Goal: Task Accomplishment & Management: Manage account settings

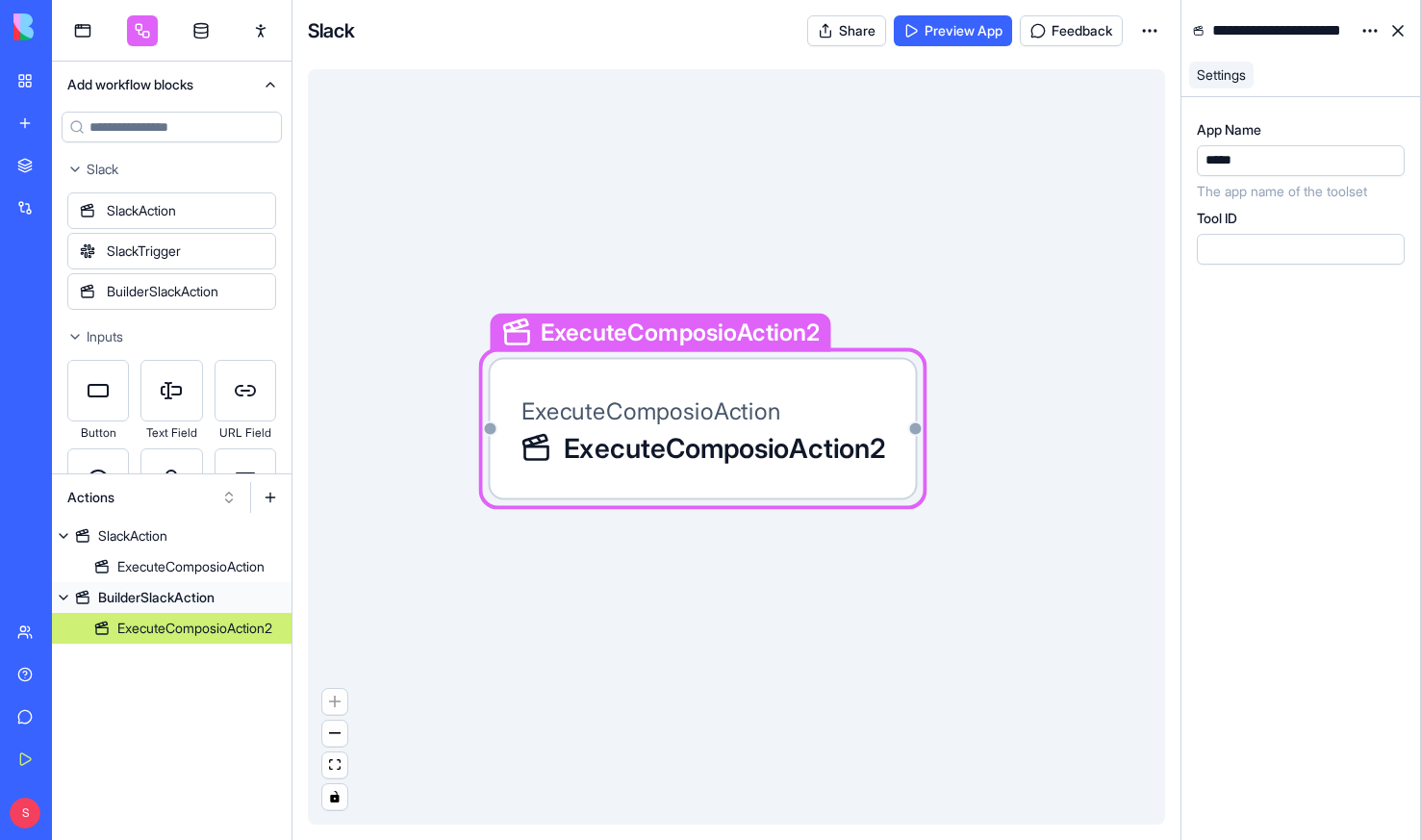
click at [33, 119] on link "New app" at bounding box center [44, 123] width 77 height 39
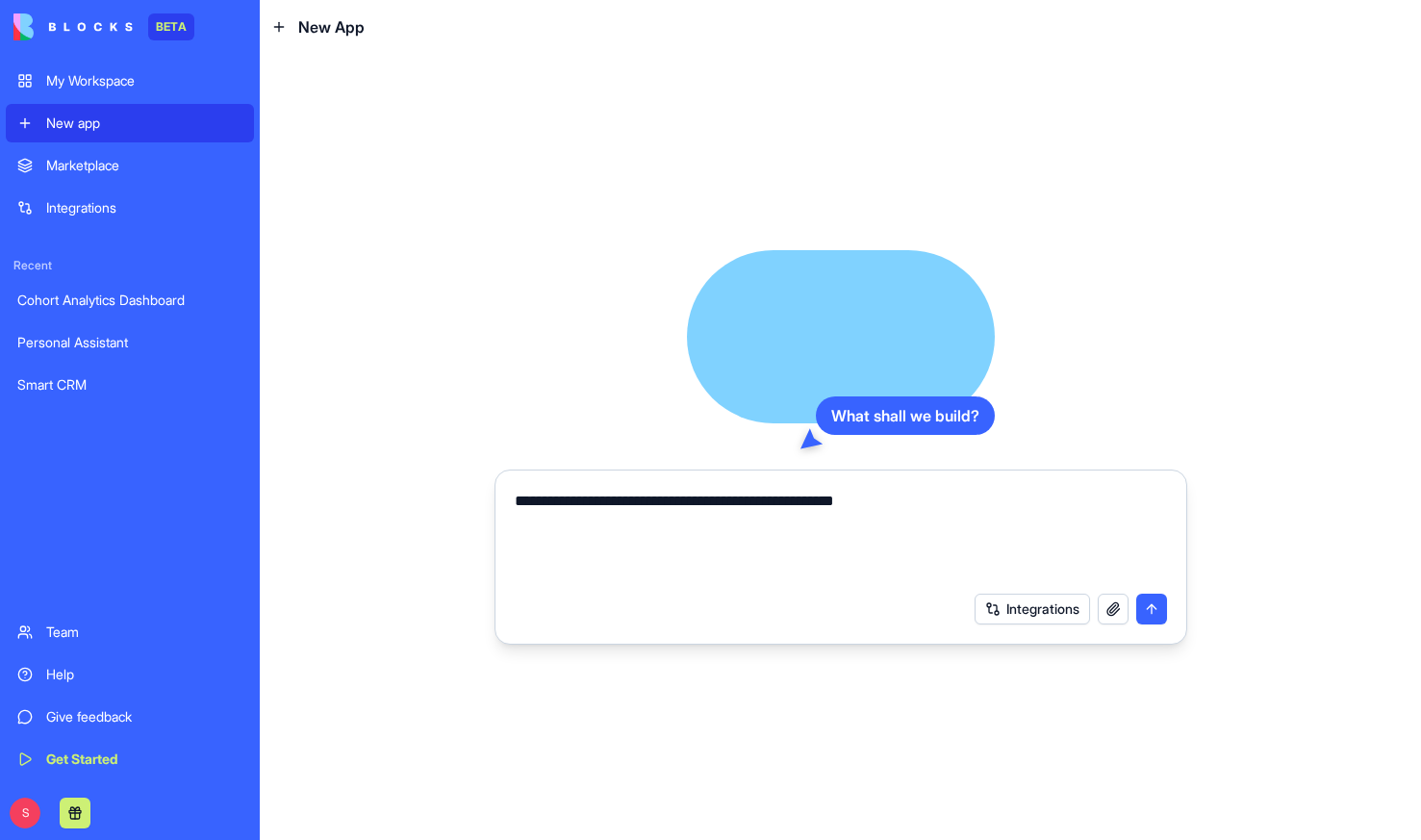
type textarea "**********"
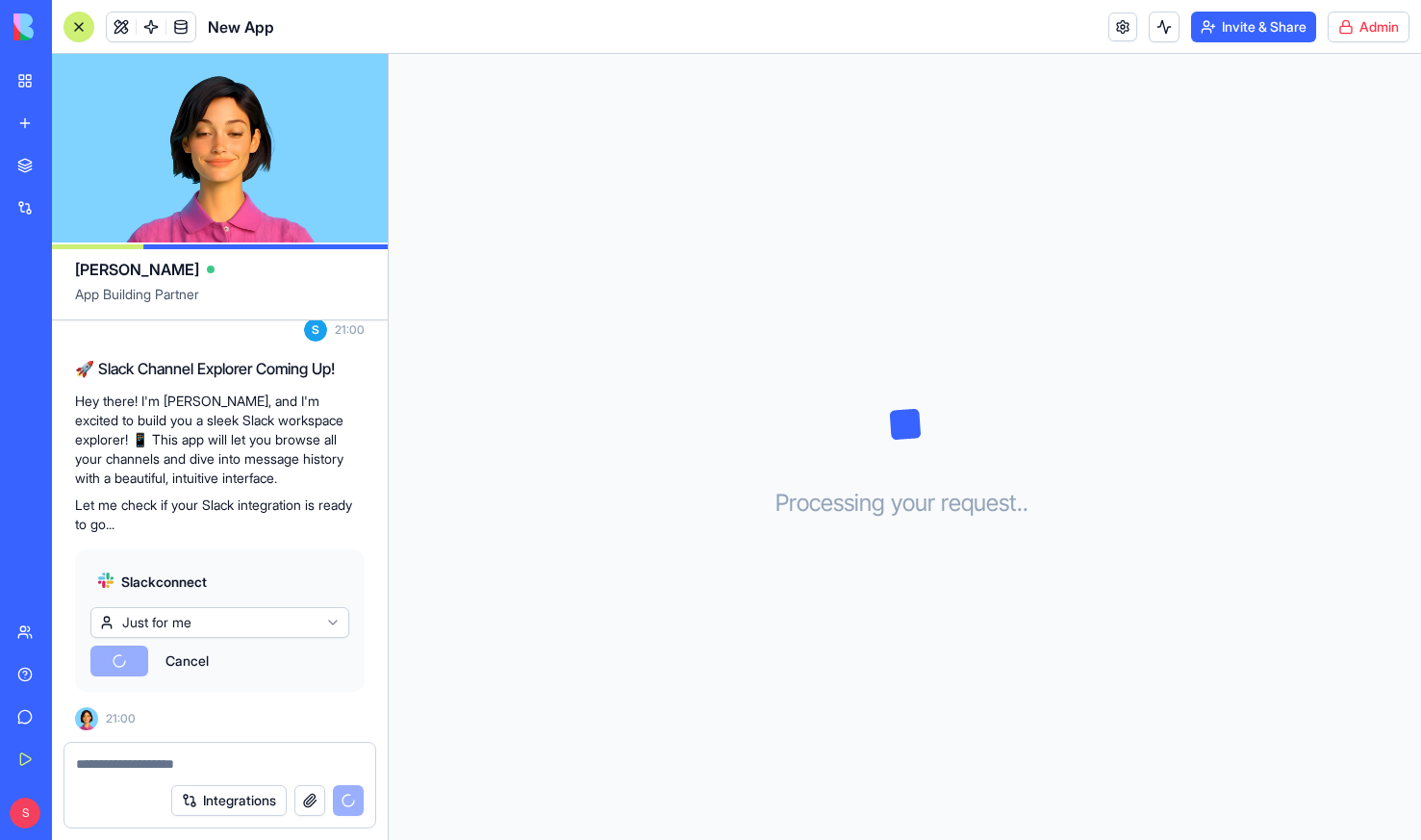
scroll to position [271, 0]
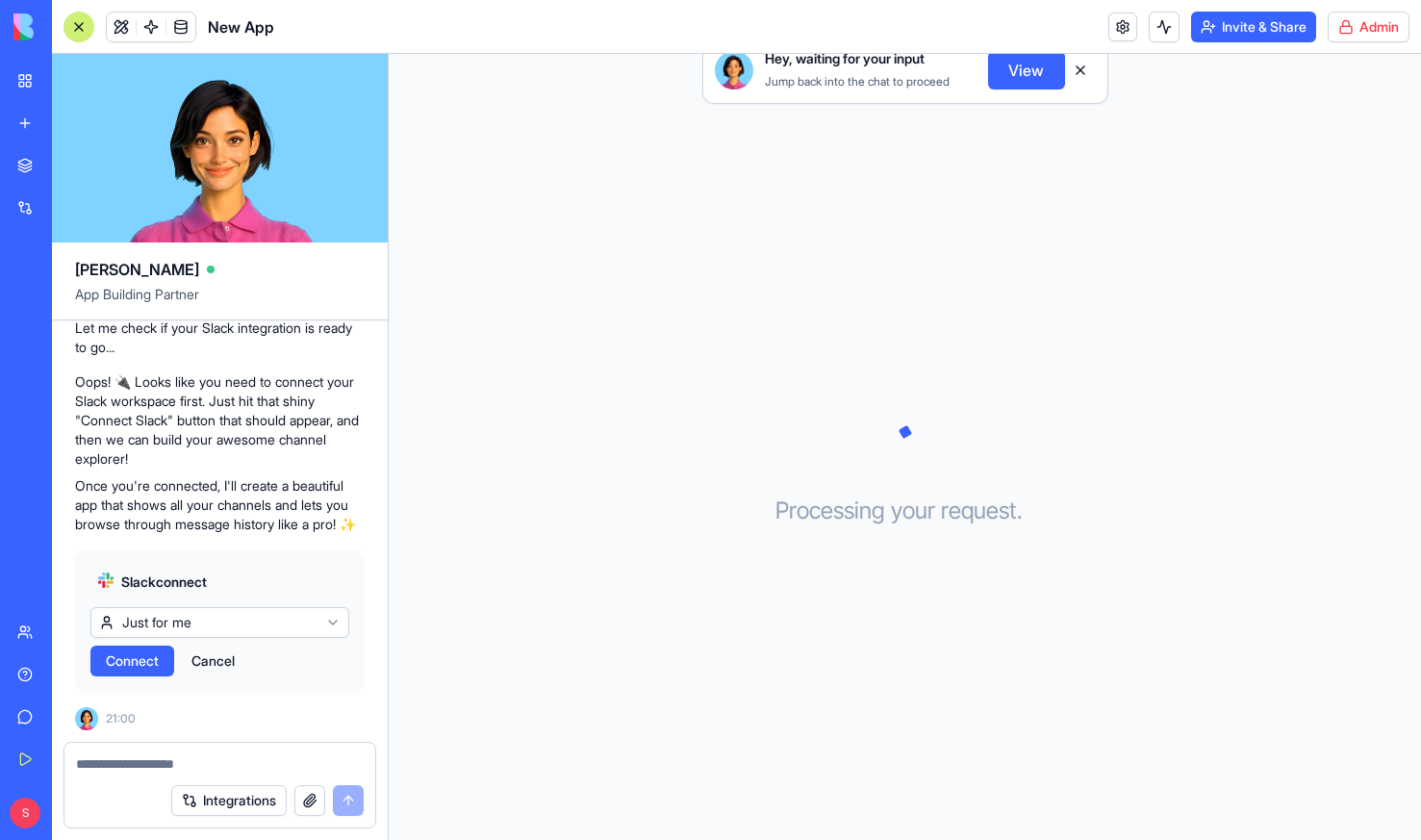
click at [135, 661] on span "Connect" at bounding box center [132, 661] width 52 height 19
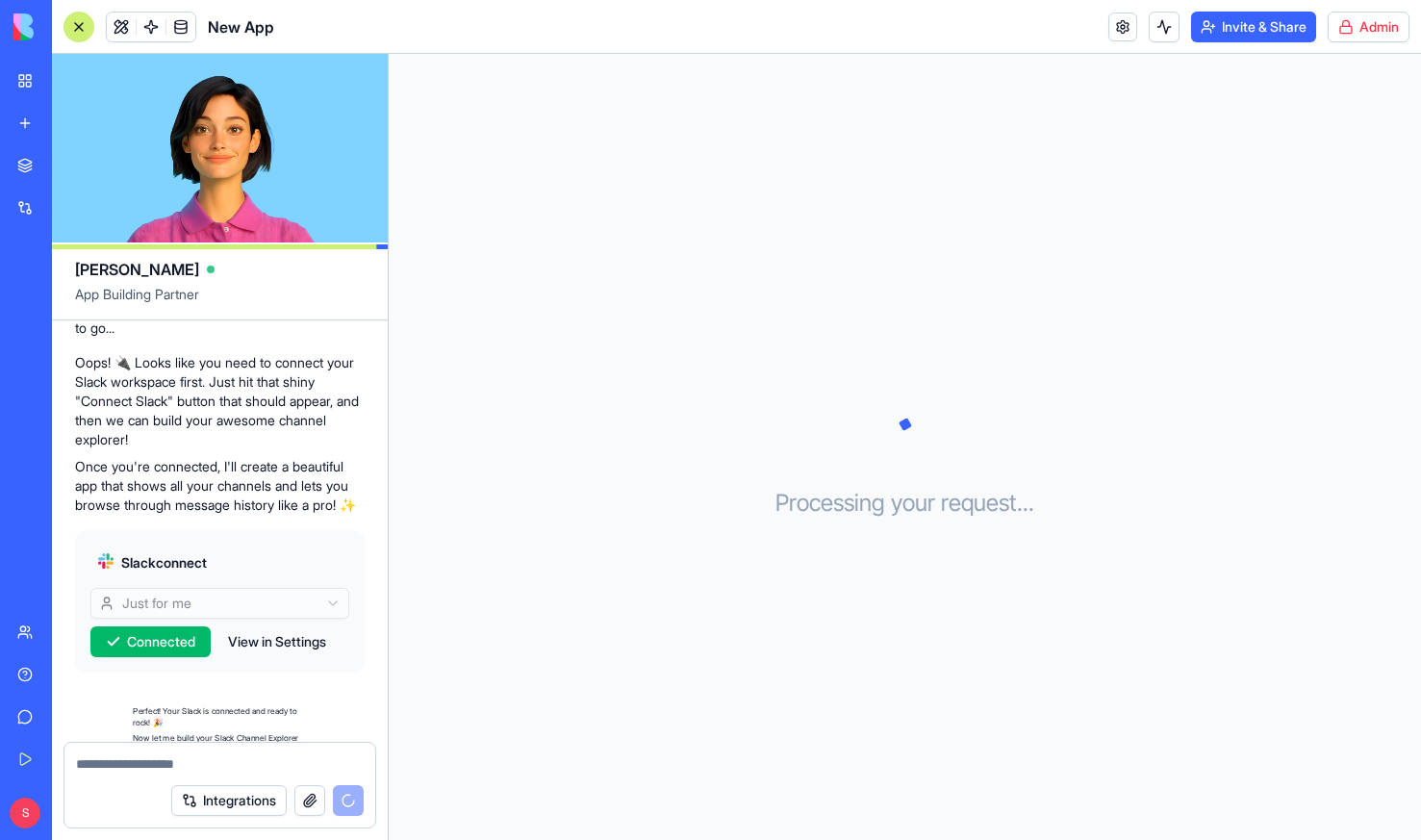
scroll to position [371, 0]
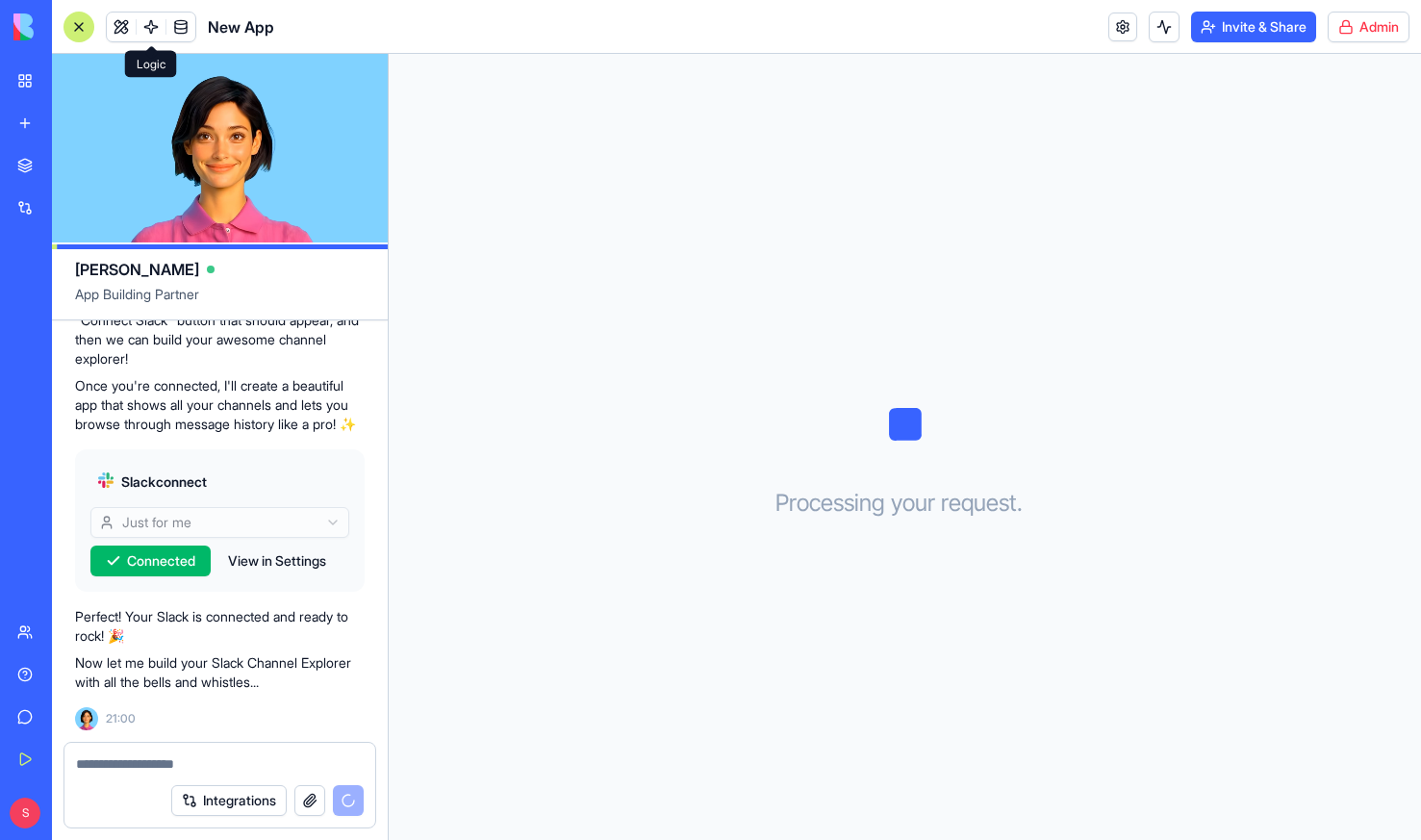
click at [154, 20] on span at bounding box center [151, 26] width 53 height 53
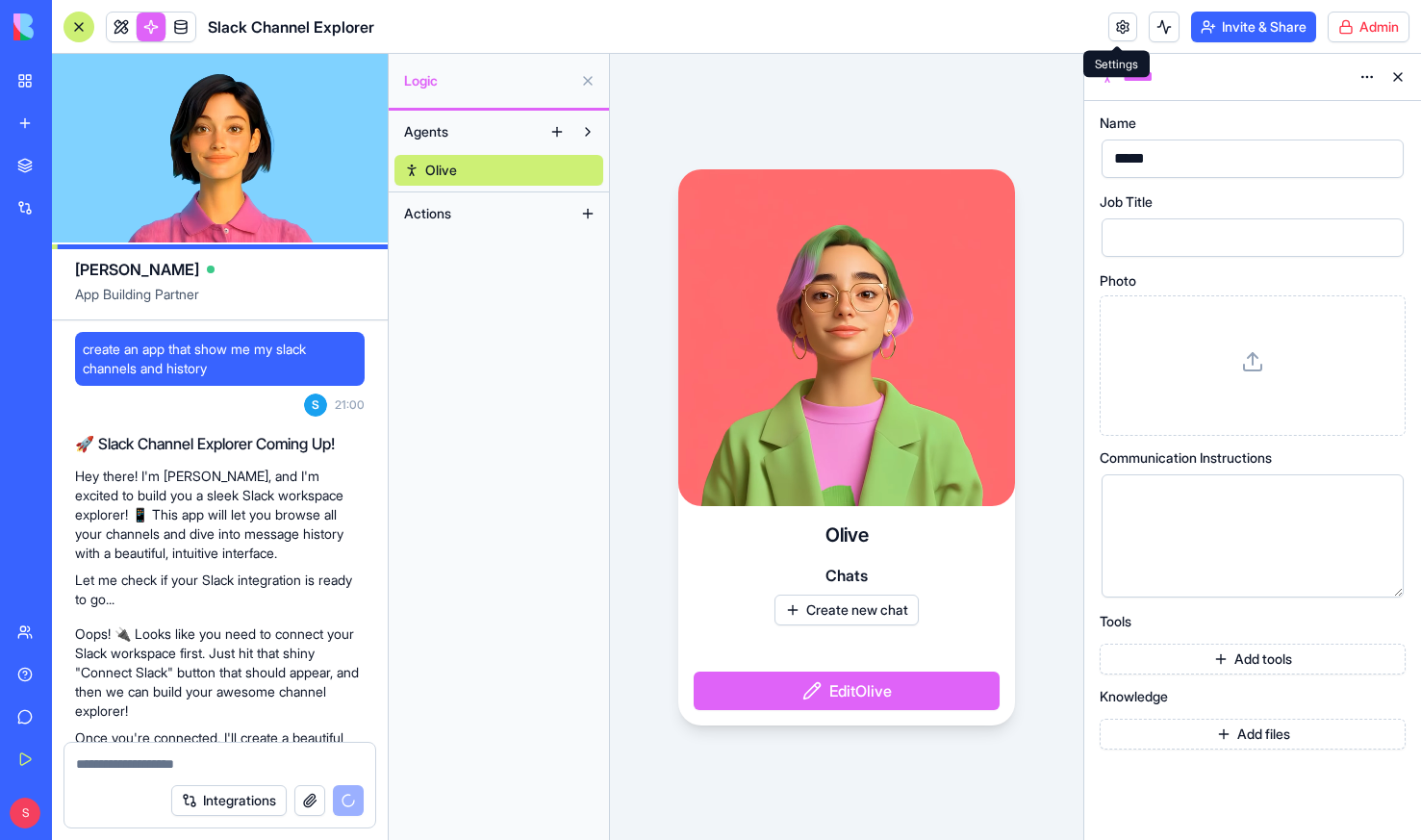
click at [1116, 30] on link at bounding box center [1123, 27] width 29 height 29
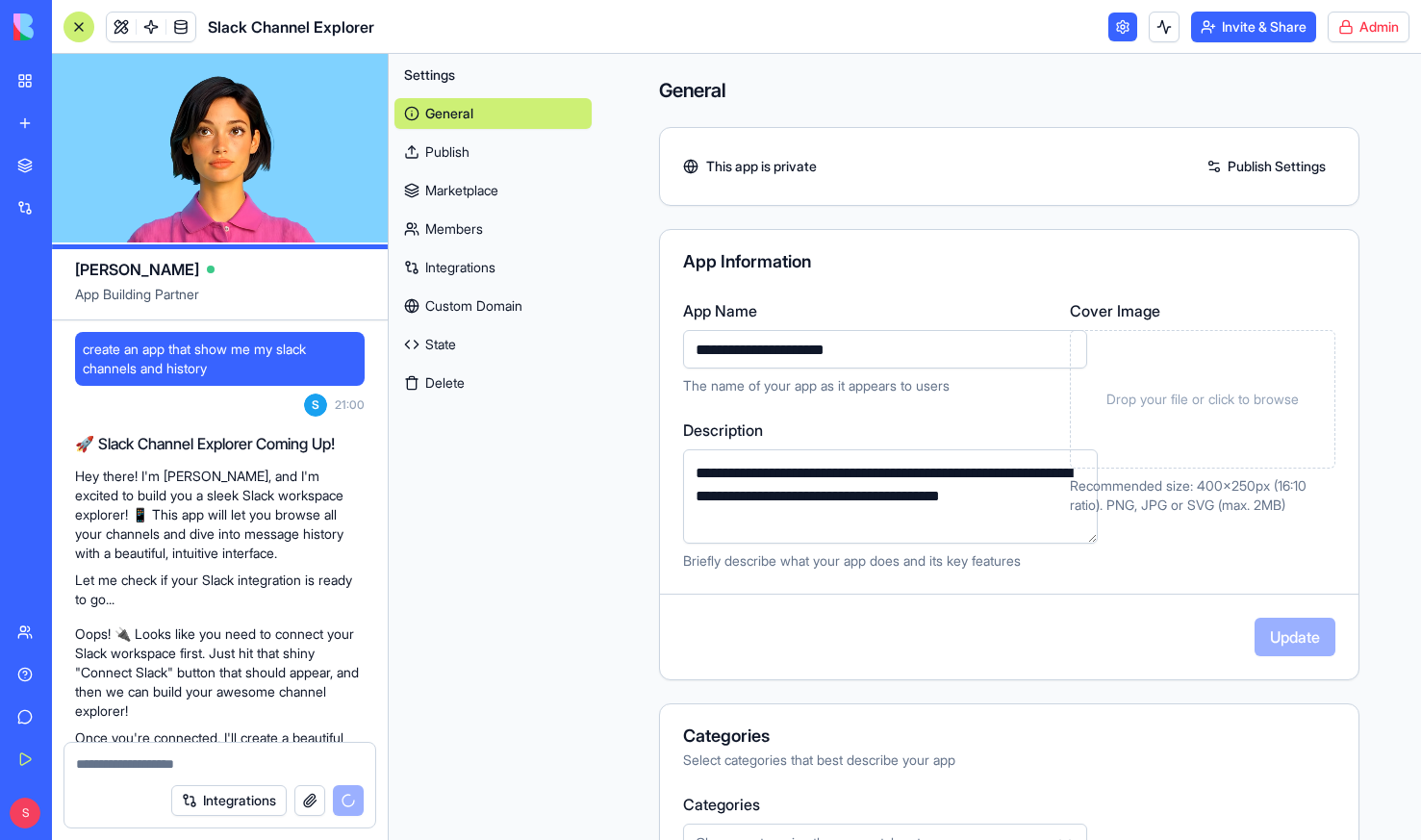
click at [465, 377] on button "Delete" at bounding box center [492, 383] width 197 height 31
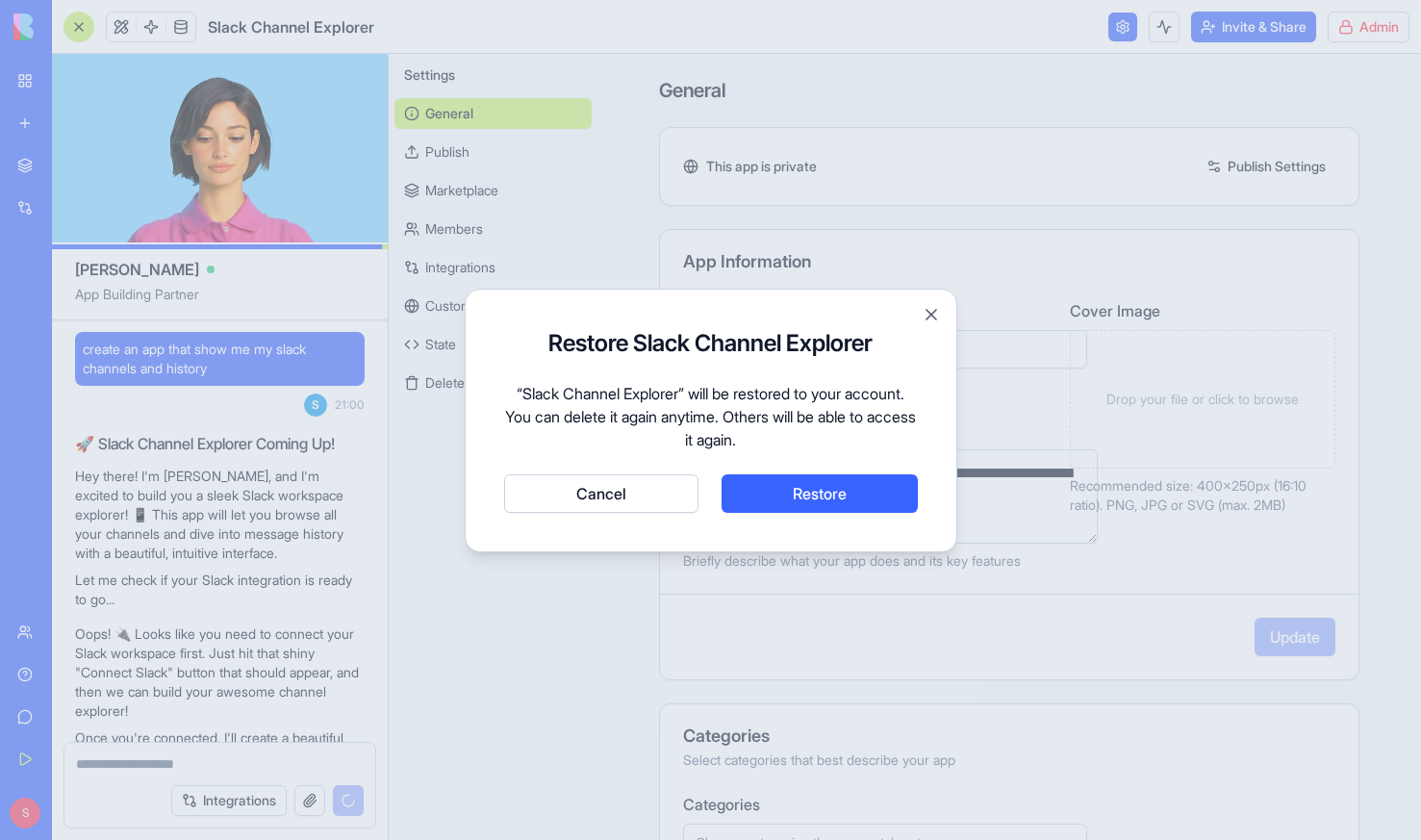
click at [930, 309] on button "Close" at bounding box center [931, 315] width 19 height 19
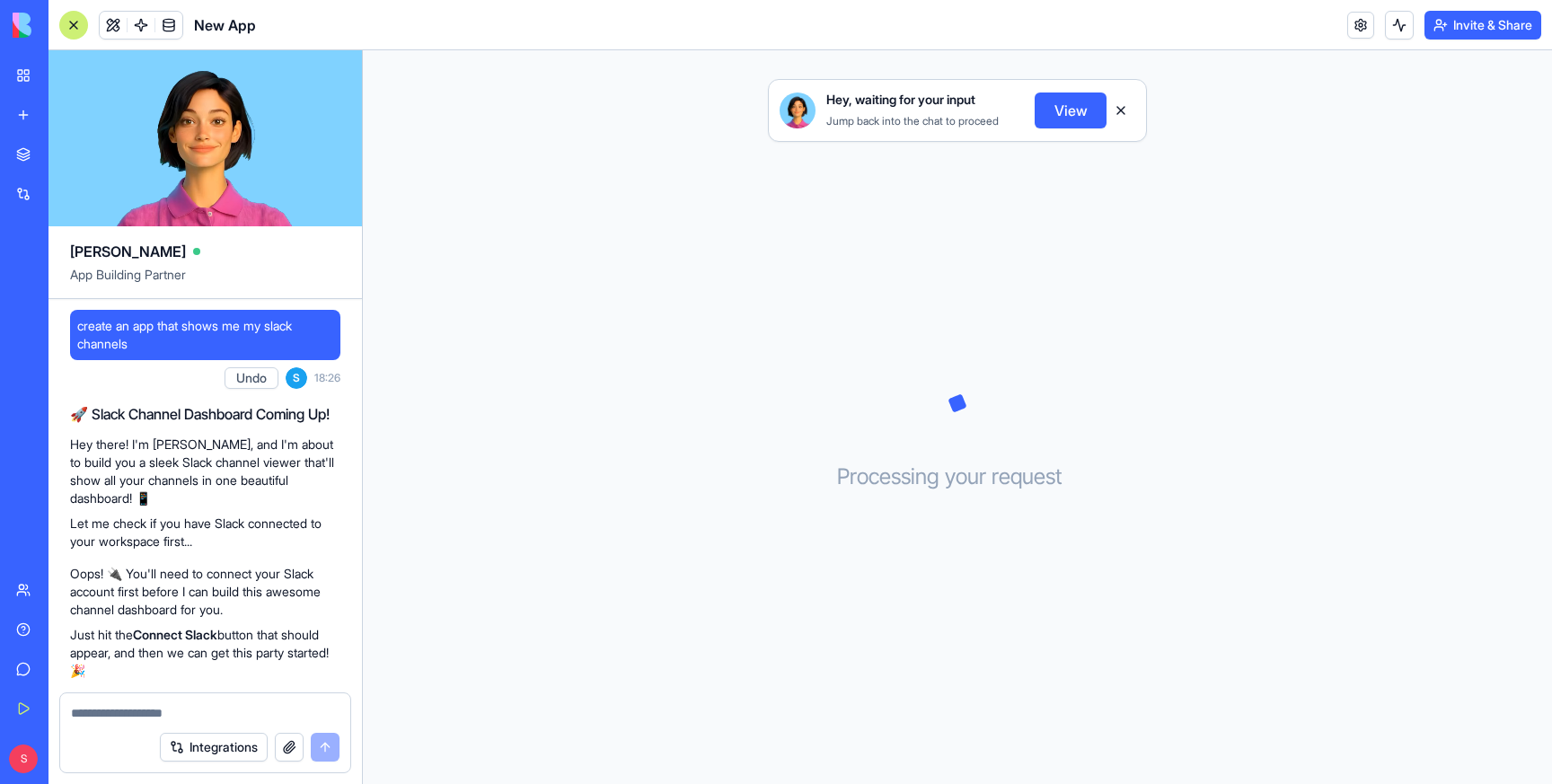
scroll to position [163, 0]
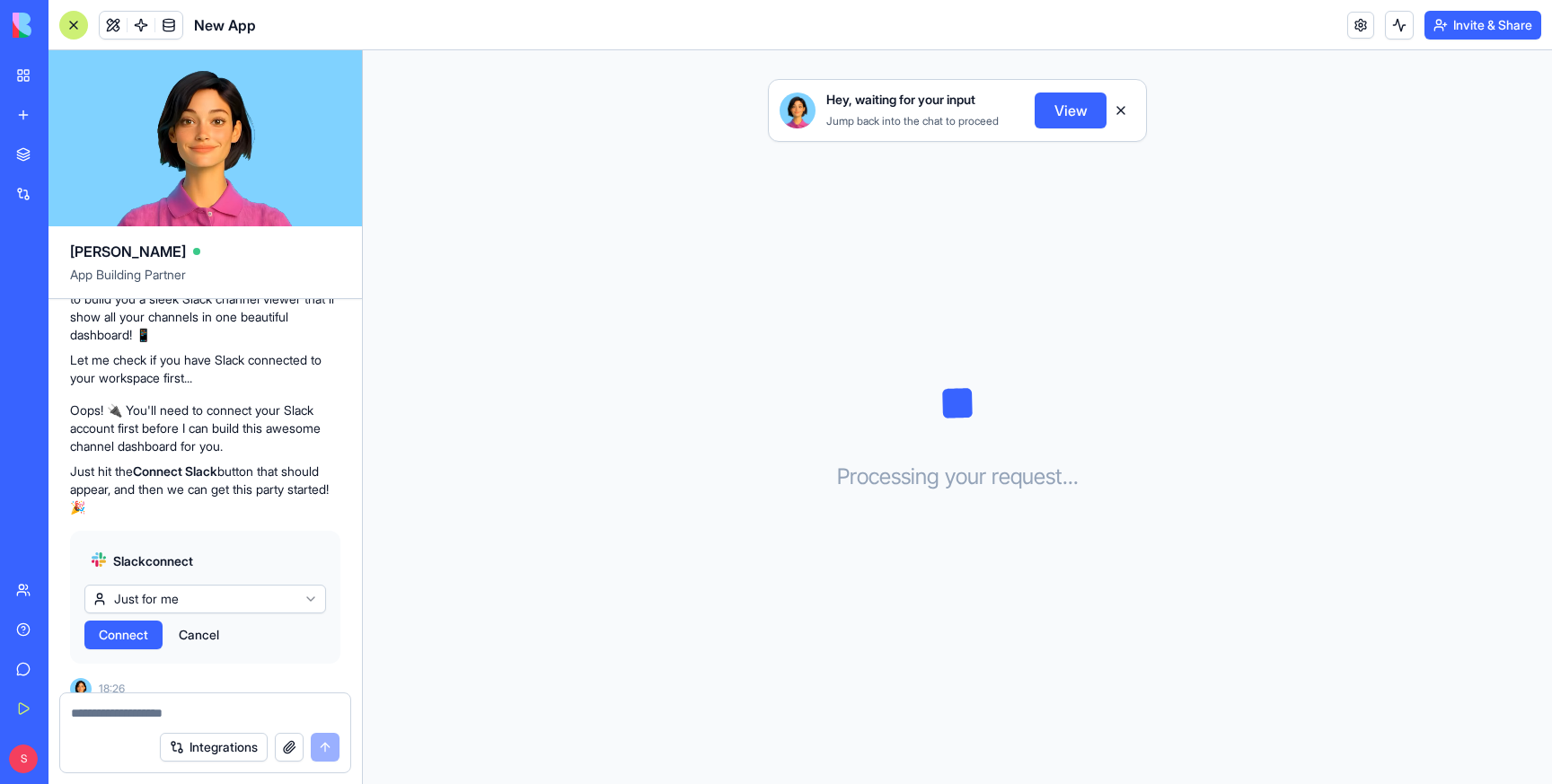
click at [36, 63] on link "My Workspace" at bounding box center [41, 75] width 72 height 36
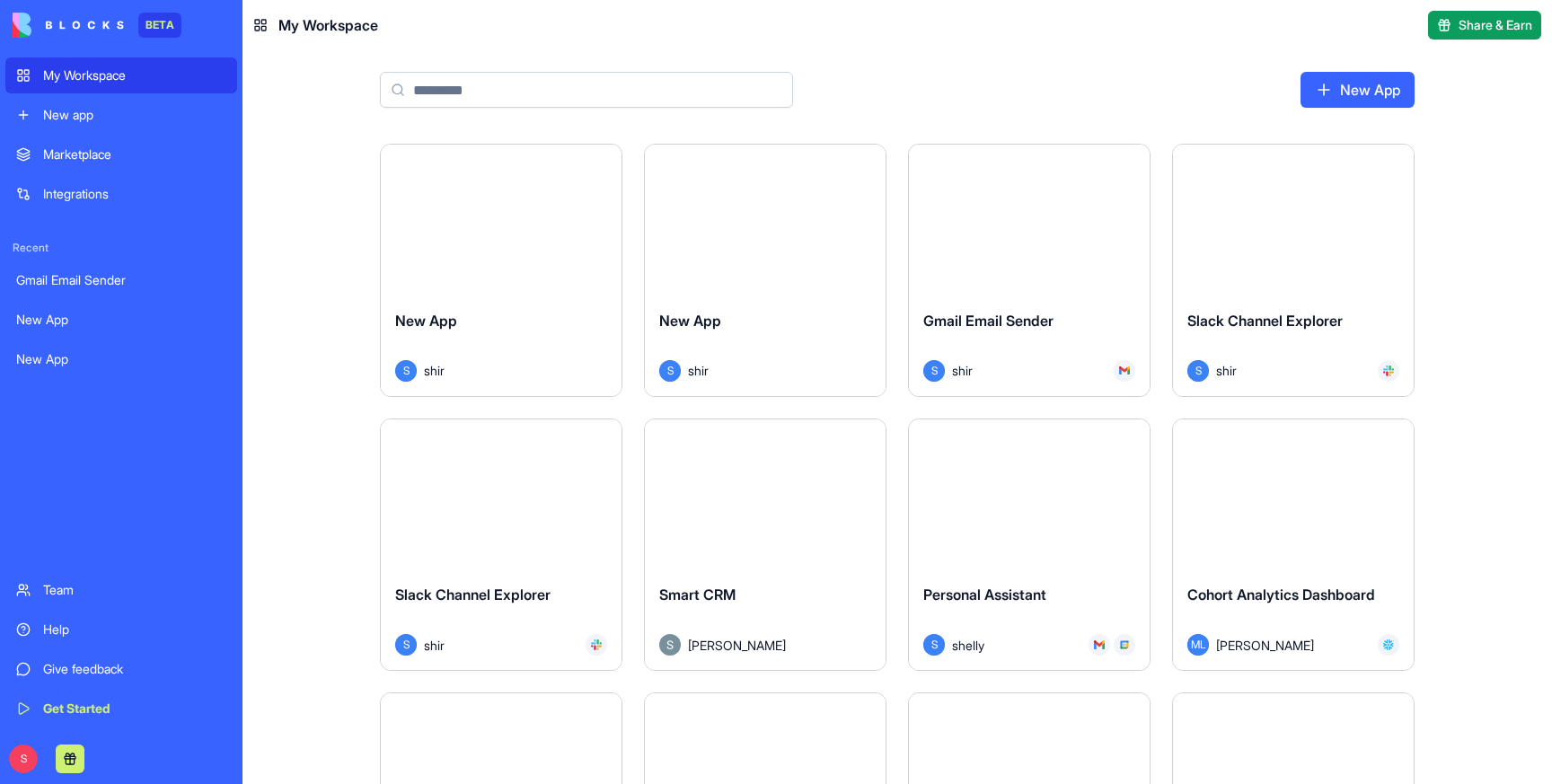
click at [502, 242] on div "Launch" at bounding box center [501, 219] width 241 height 150
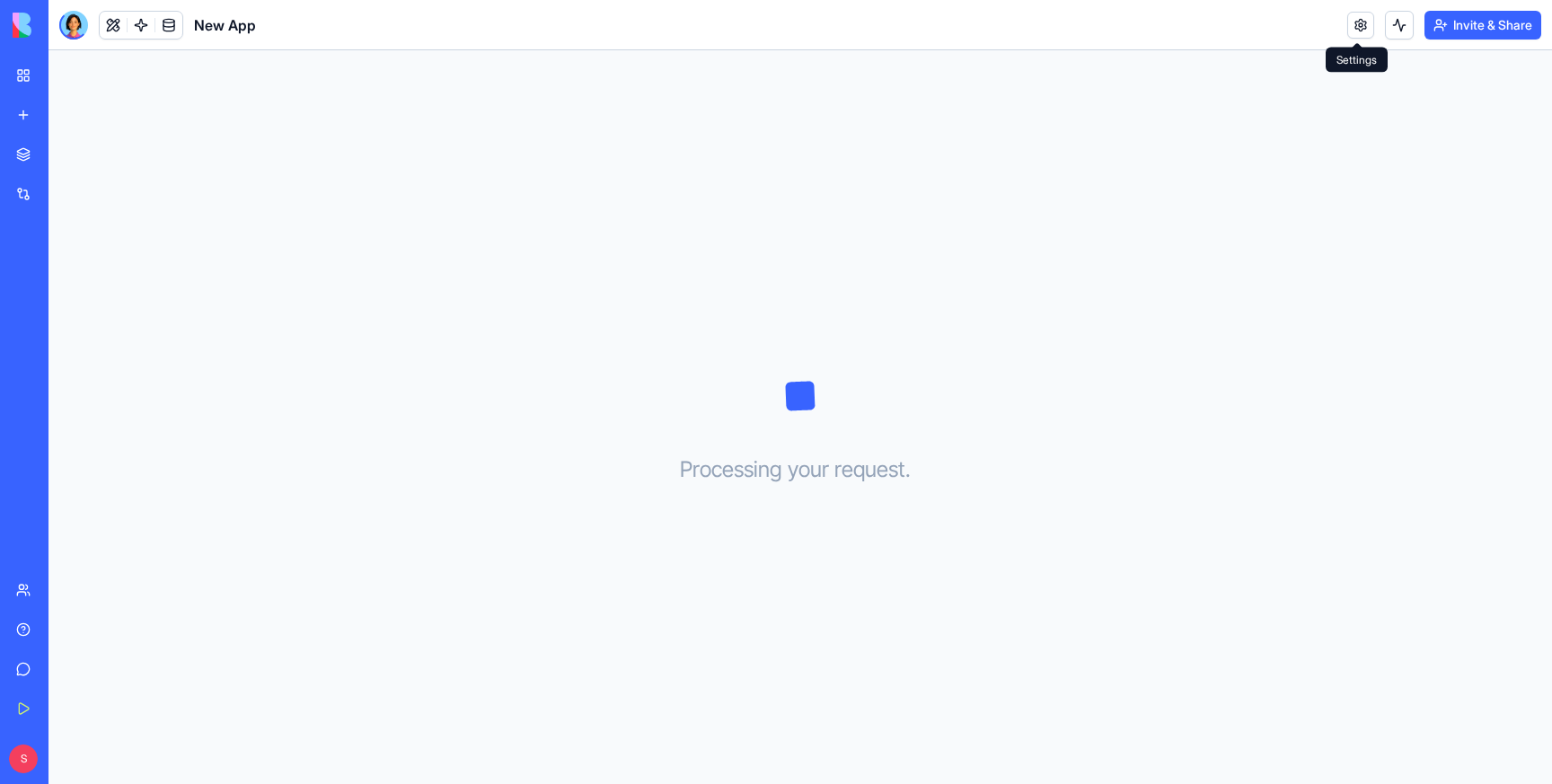
click at [1362, 22] on link at bounding box center [1361, 25] width 27 height 27
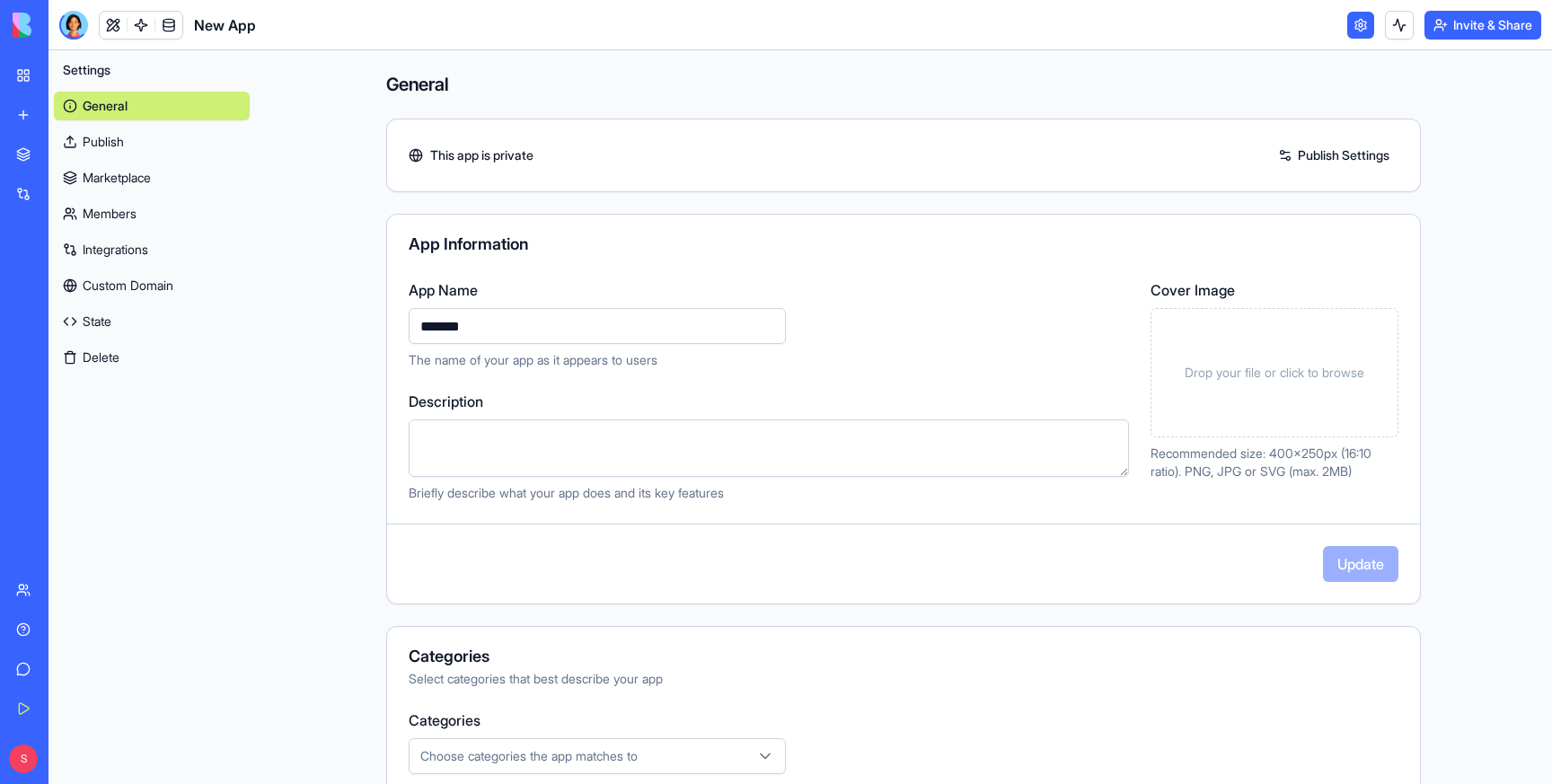
click at [89, 355] on button "Delete" at bounding box center [151, 357] width 196 height 29
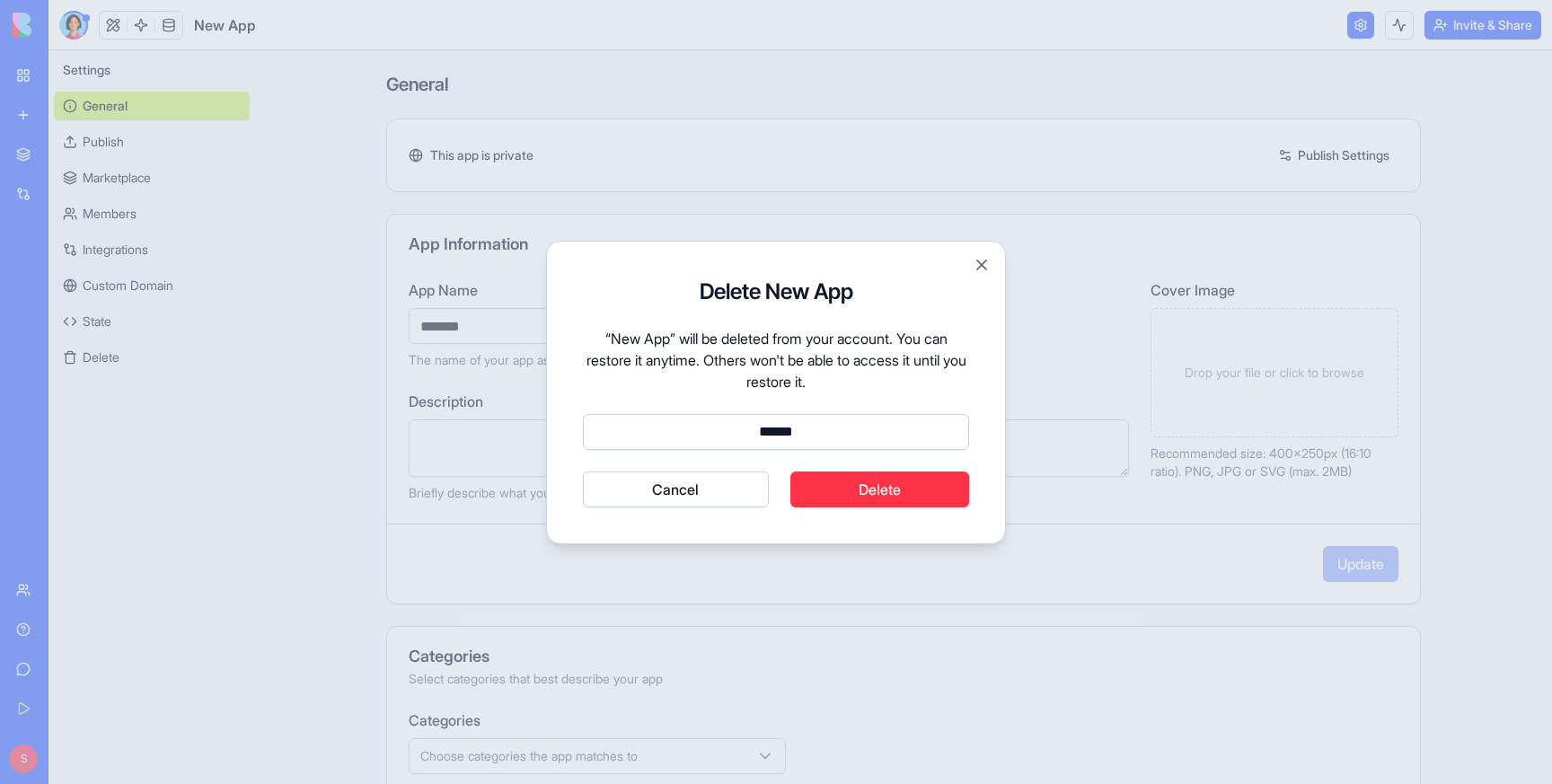
type input "******"
click at [850, 480] on button "Delete" at bounding box center [880, 489] width 179 height 36
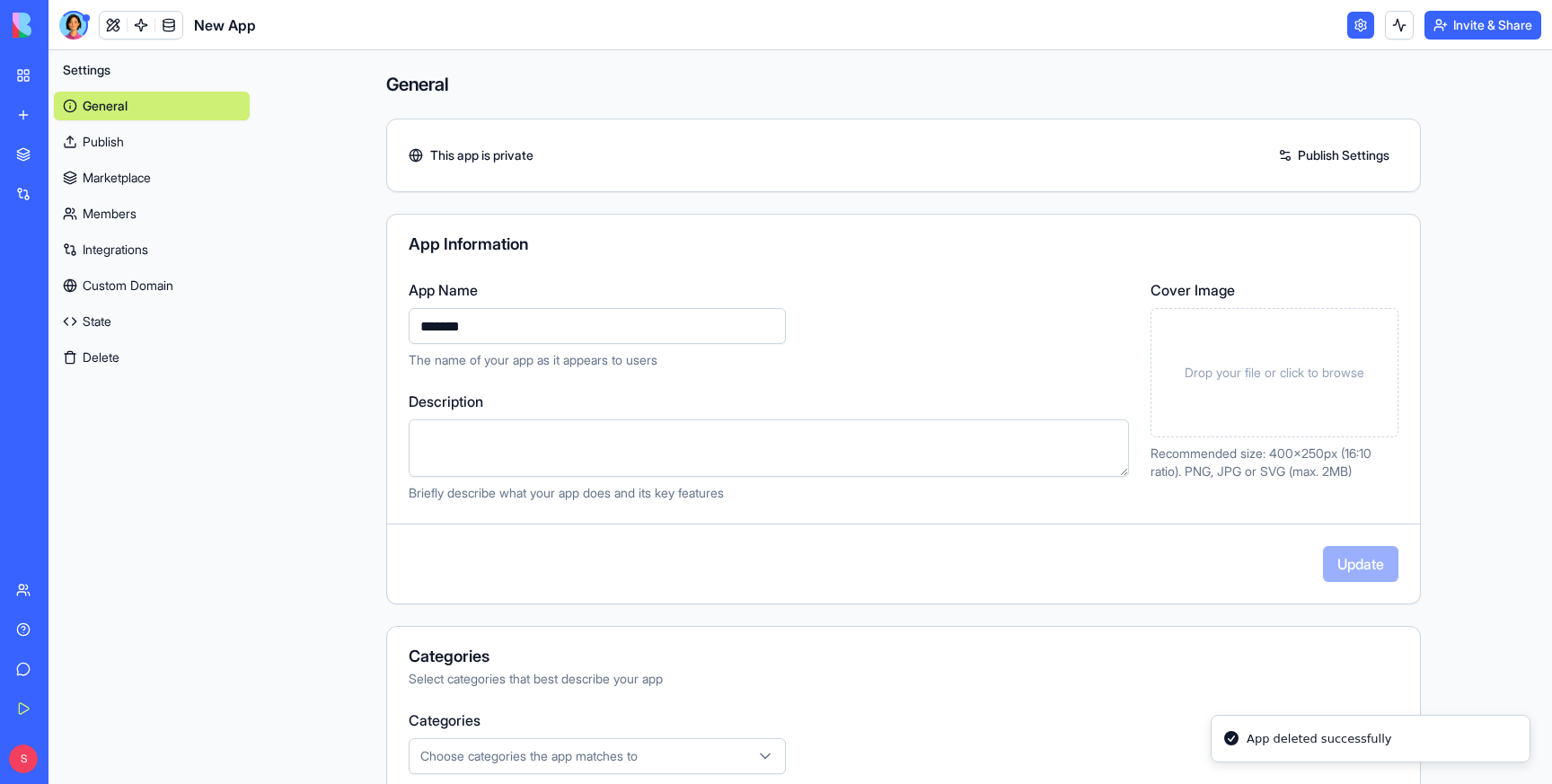
click at [25, 78] on link "My Workspace" at bounding box center [41, 75] width 72 height 36
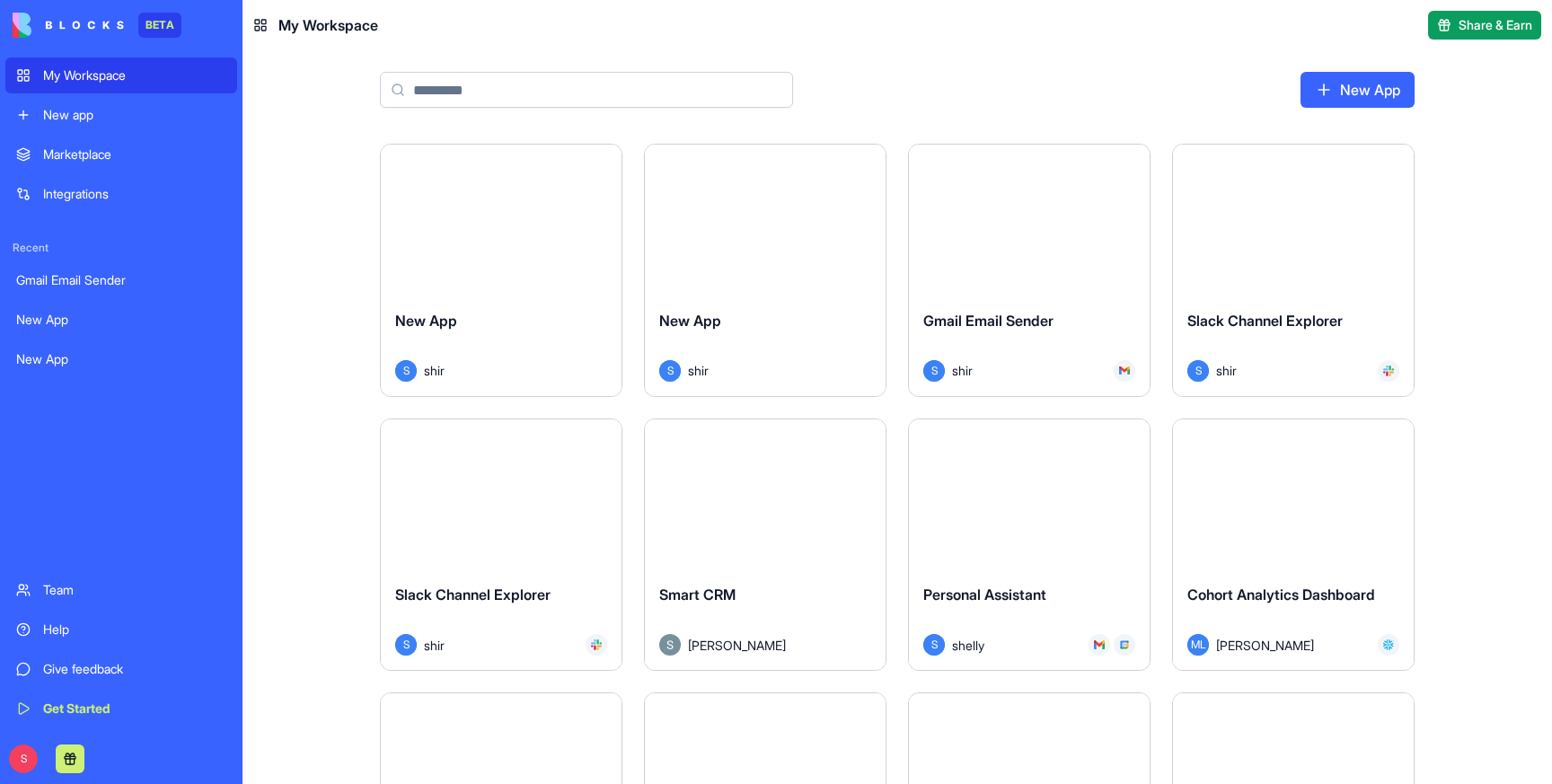
click at [498, 345] on div "New App" at bounding box center [501, 334] width 212 height 50
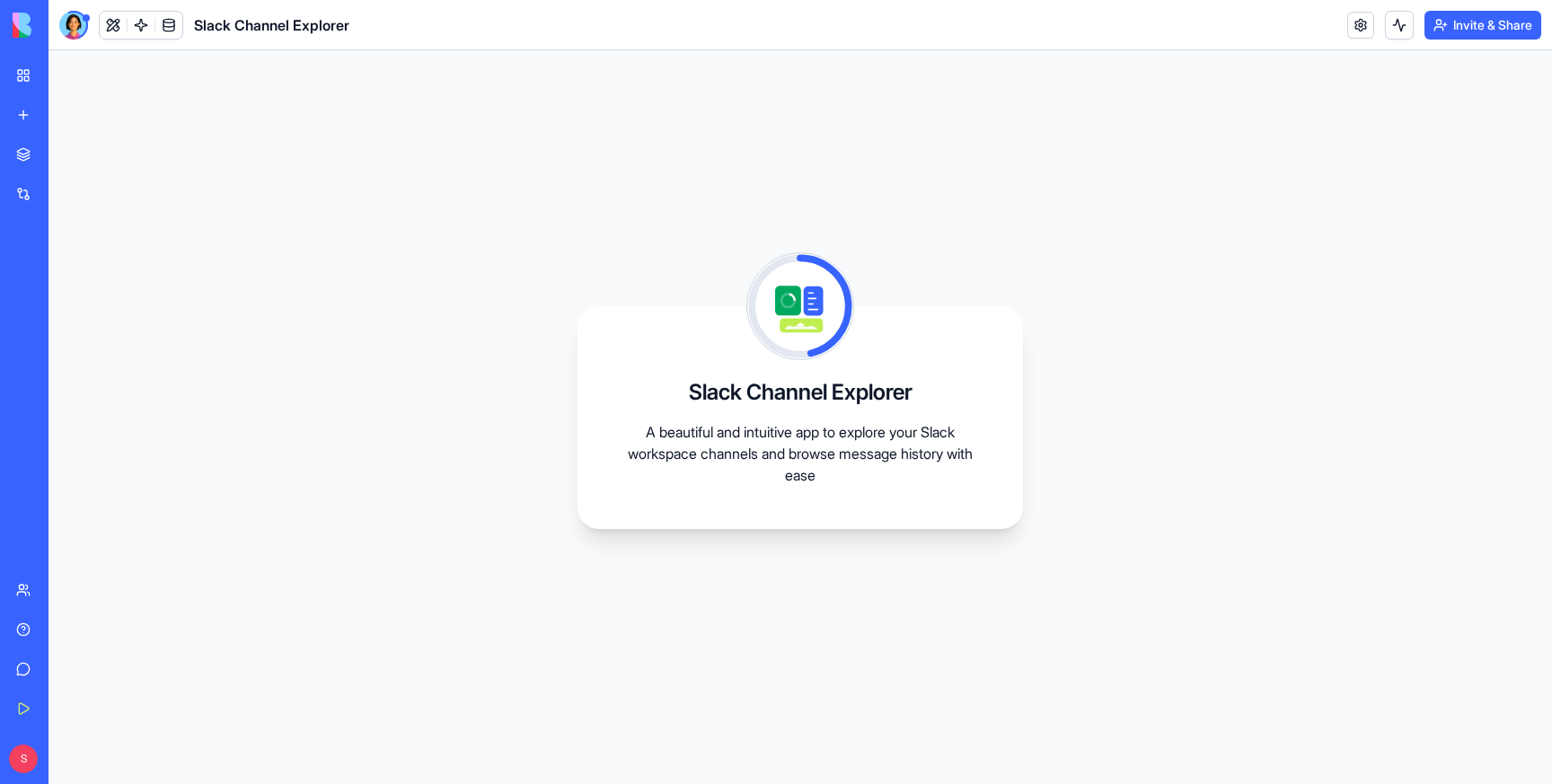
click at [66, 74] on div "My Workspace" at bounding box center [55, 75] width 24 height 18
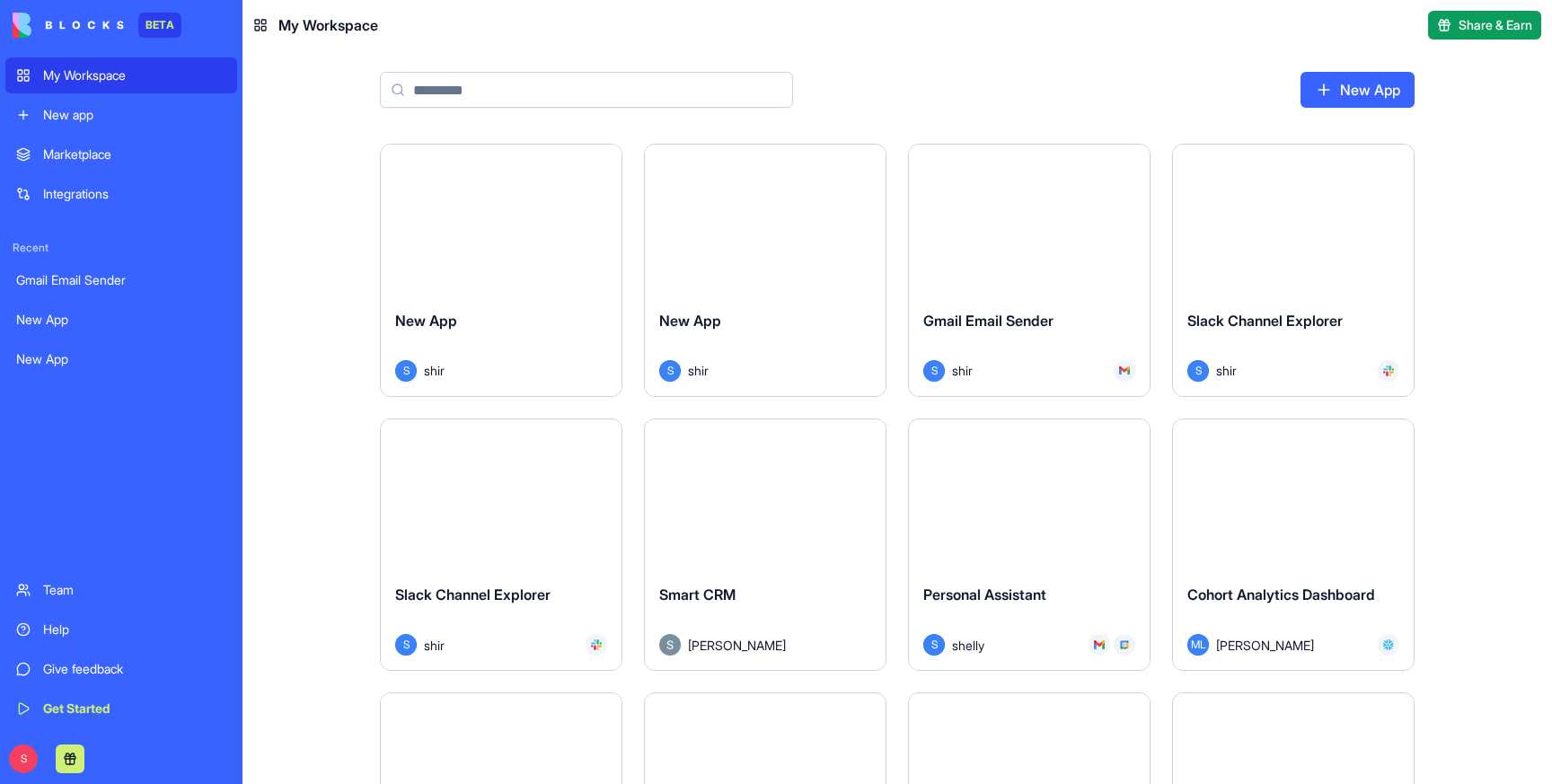
click at [536, 363] on div "S shir" at bounding box center [501, 371] width 212 height 22
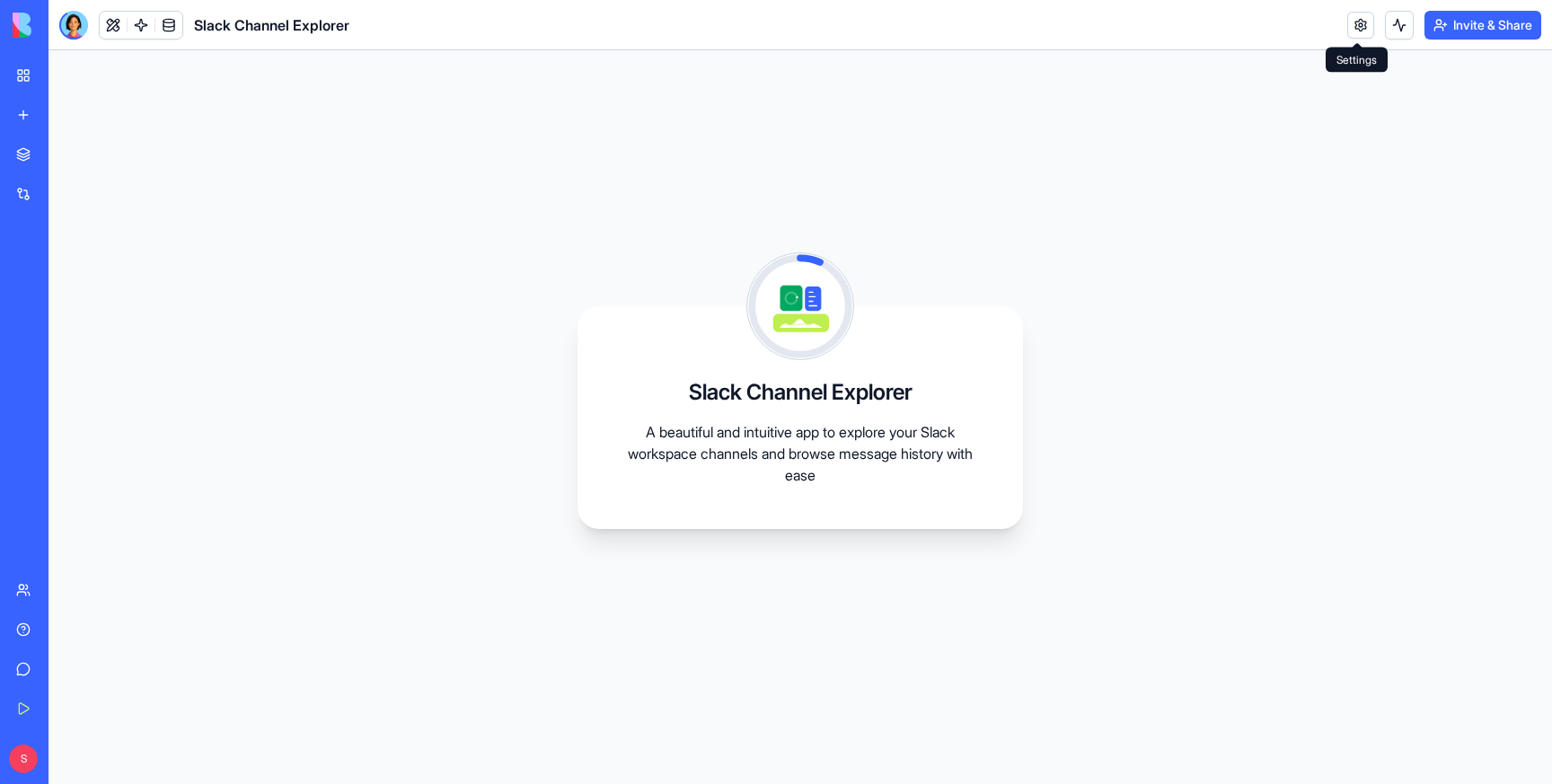
click at [1358, 25] on link at bounding box center [1361, 25] width 27 height 27
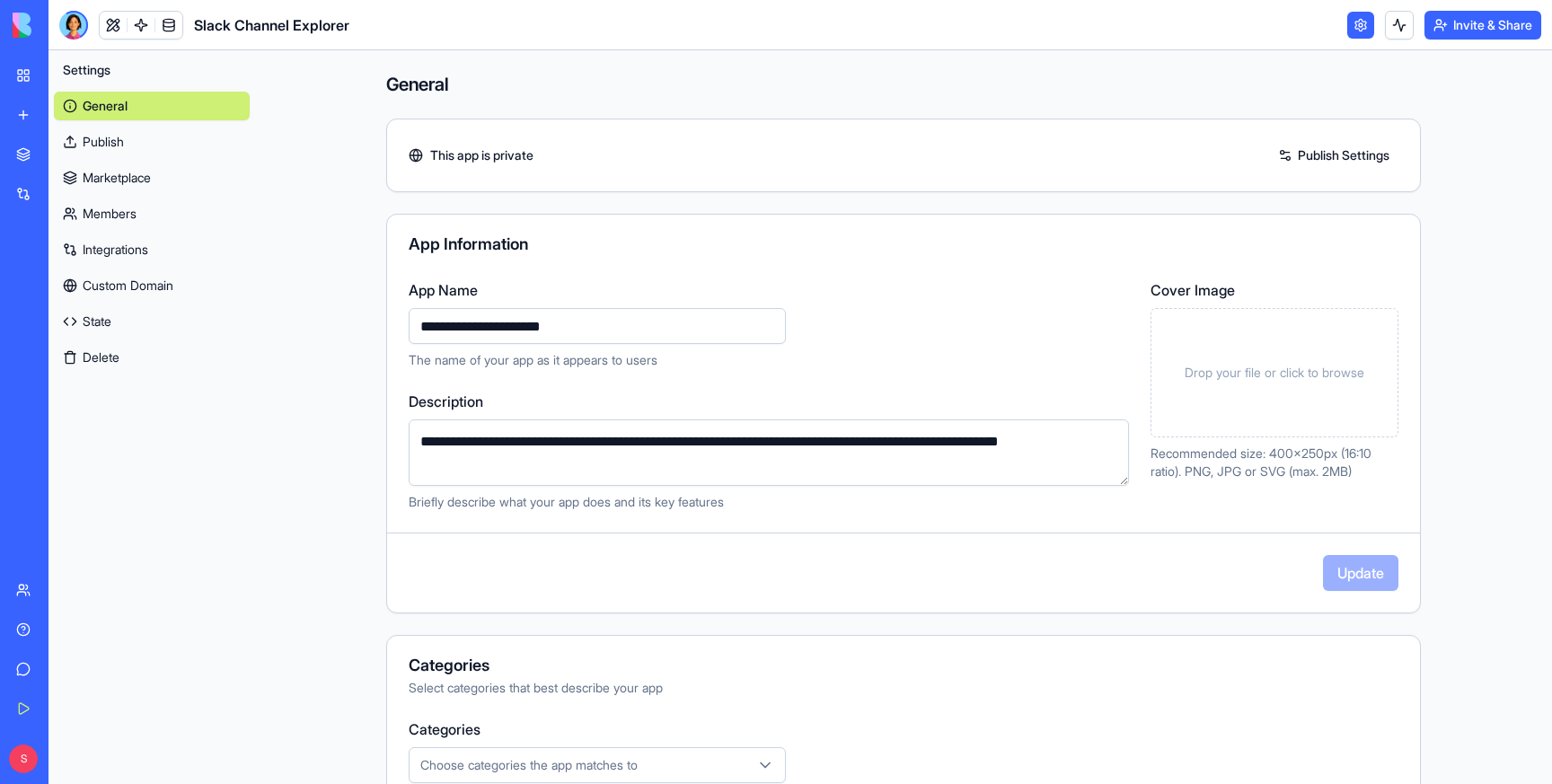
click at [100, 352] on button "Delete" at bounding box center [151, 357] width 196 height 29
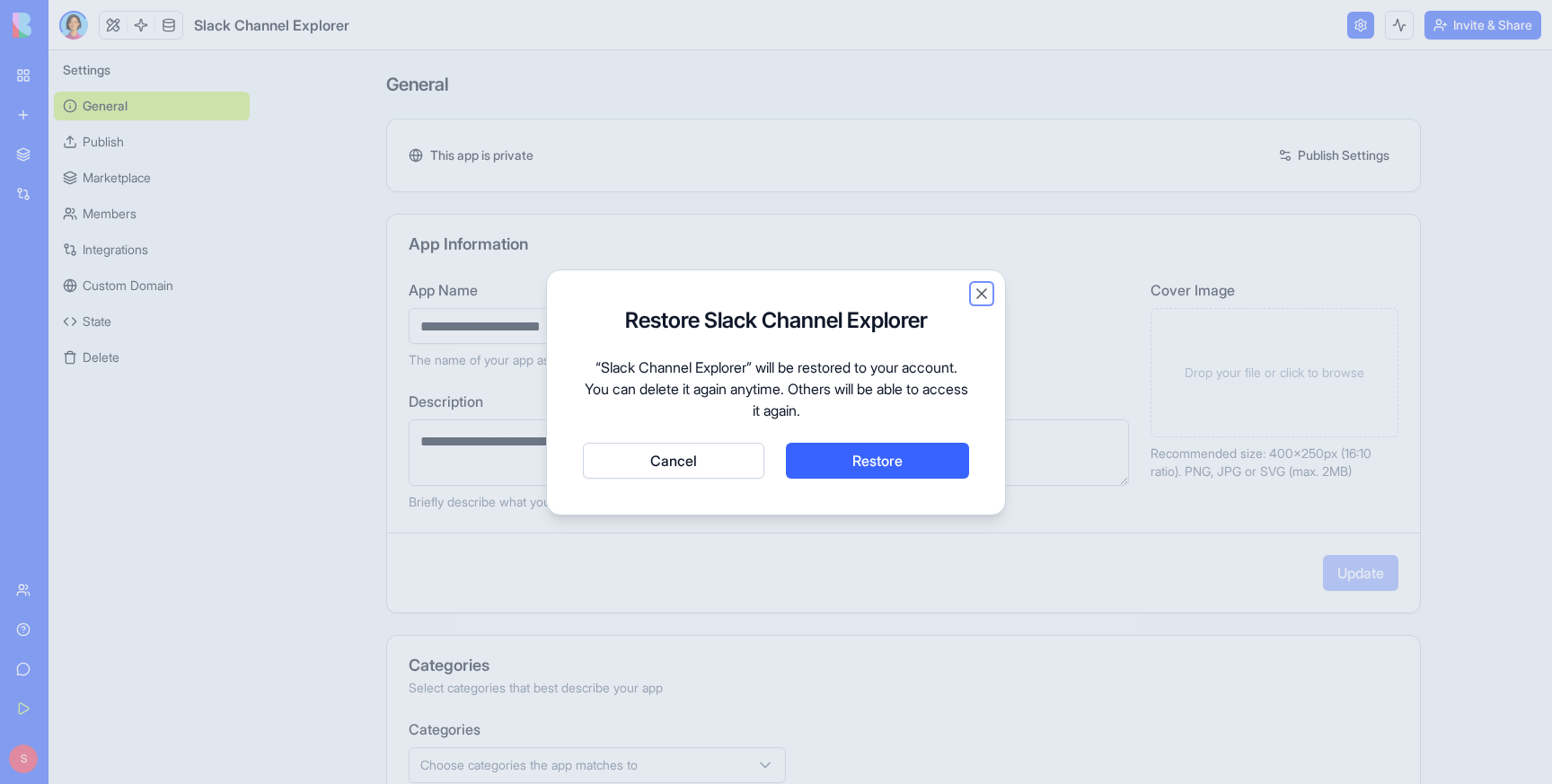
click at [985, 286] on button "Close" at bounding box center [982, 294] width 18 height 18
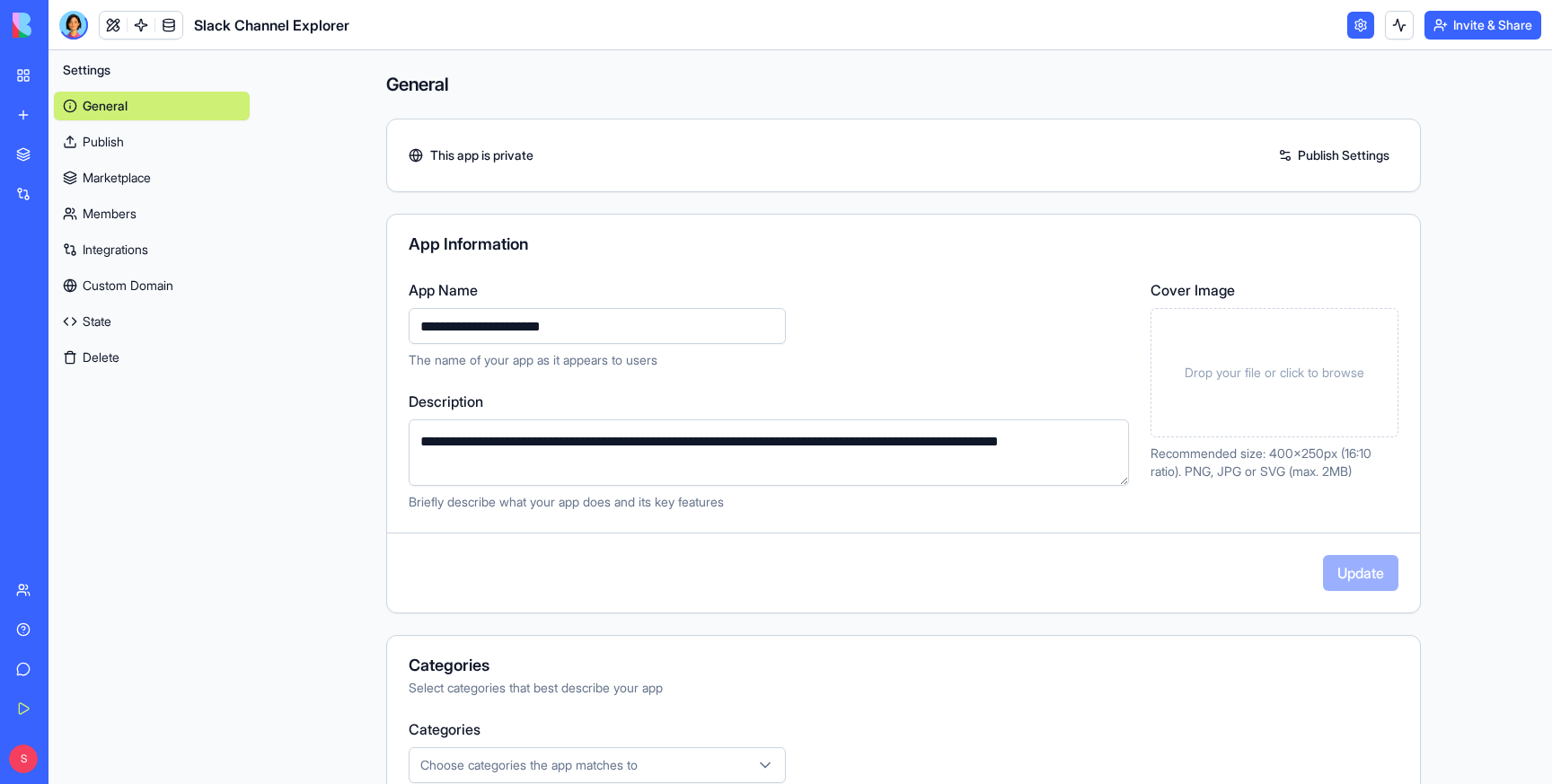
click at [37, 69] on link "My Workspace" at bounding box center [41, 75] width 72 height 36
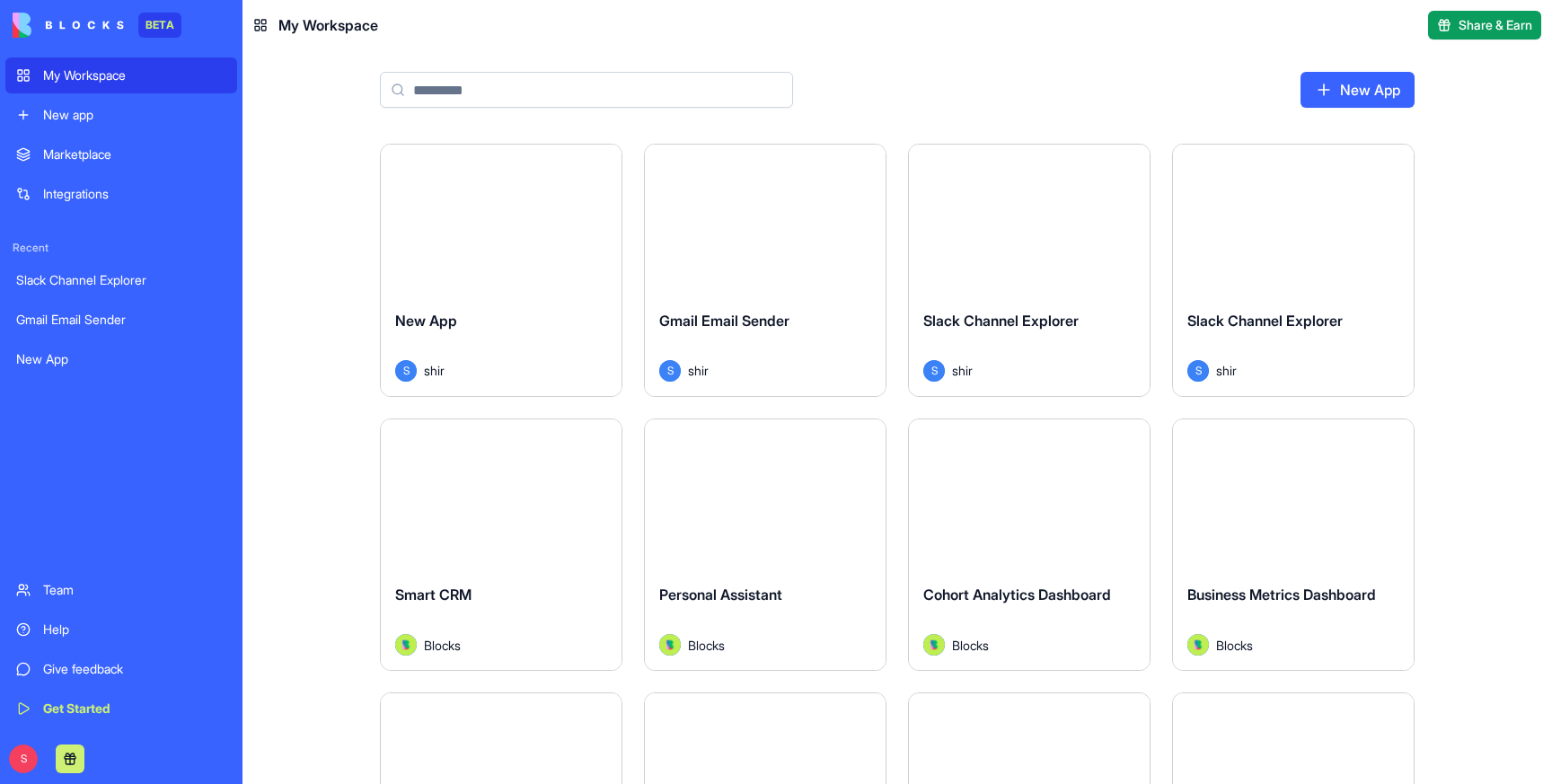
click at [1314, 353] on div "Slack Channel Explorer" at bounding box center [1294, 334] width 212 height 50
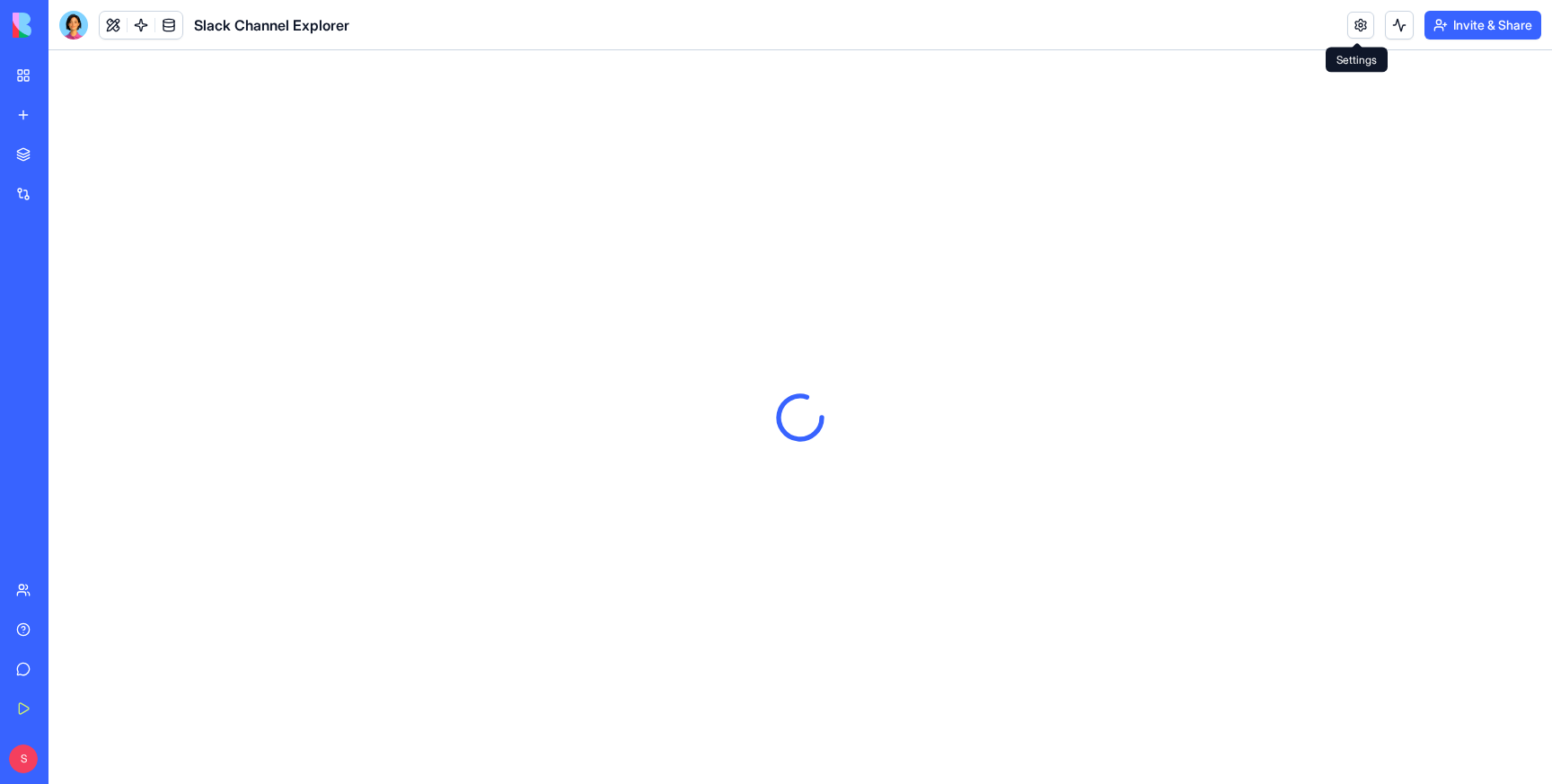
click at [1353, 24] on link at bounding box center [1361, 25] width 27 height 27
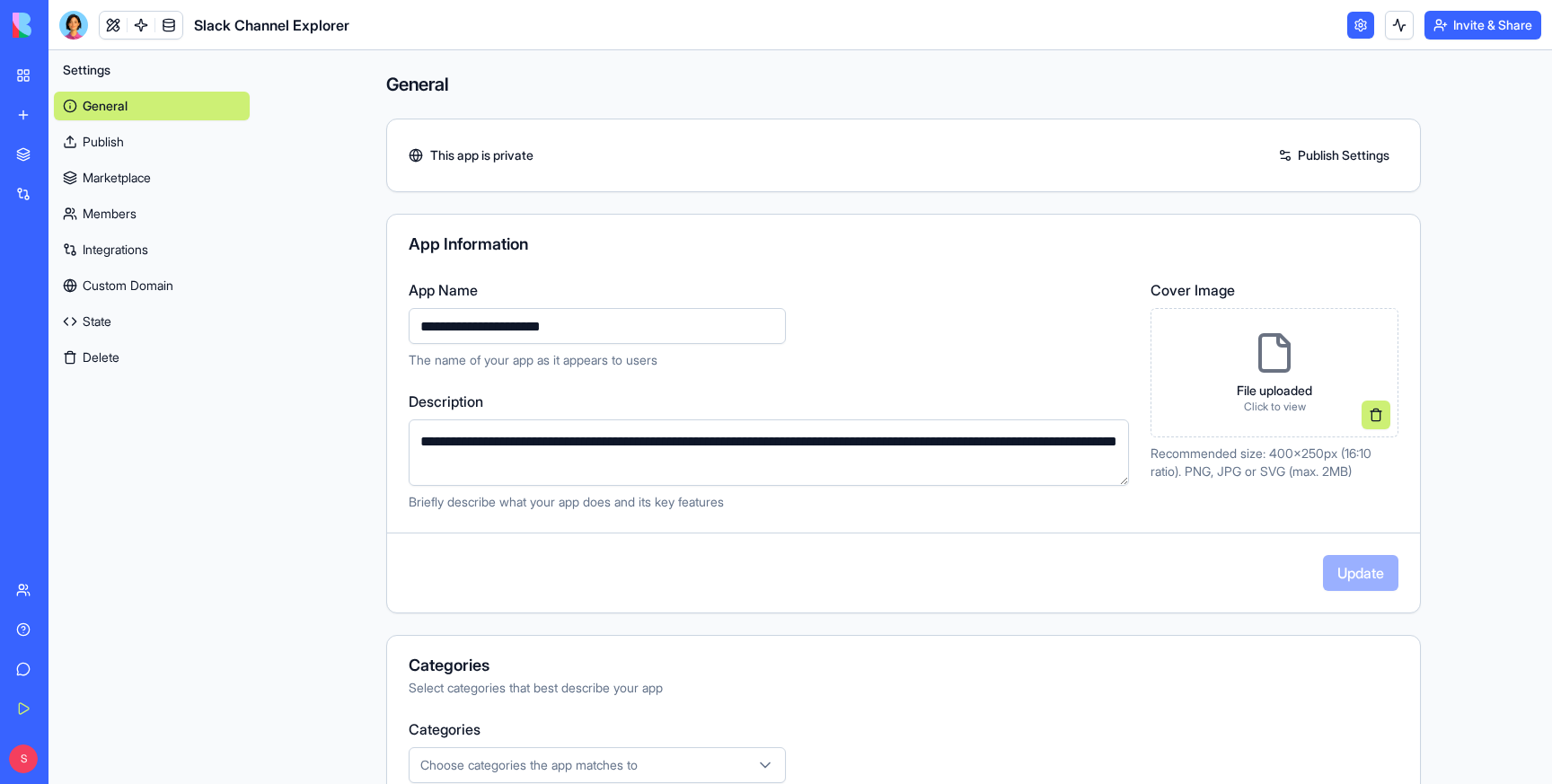
click at [99, 354] on button "Delete" at bounding box center [151, 357] width 196 height 29
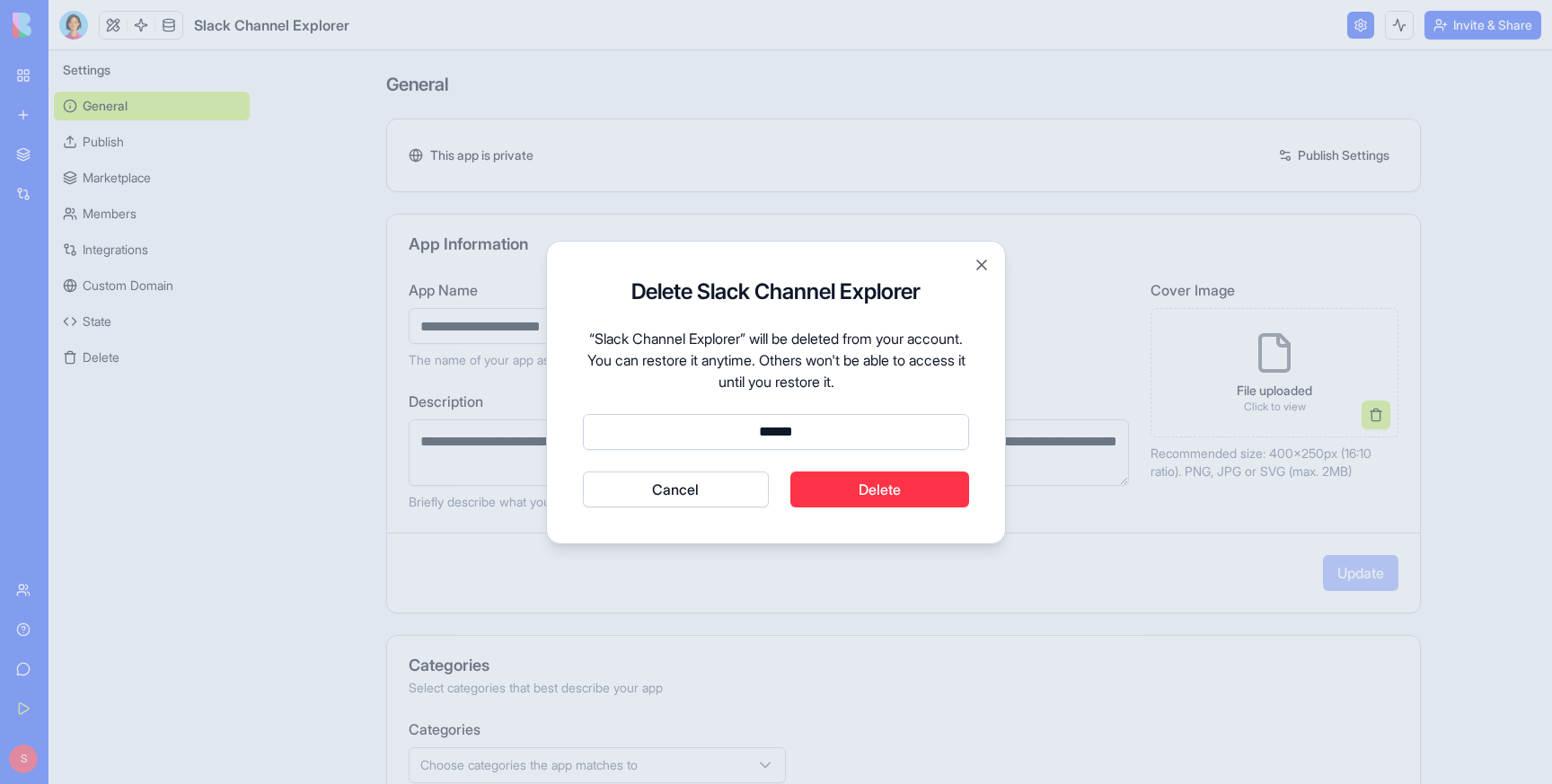
type input "******"
click at [896, 502] on button "Delete" at bounding box center [880, 489] width 179 height 36
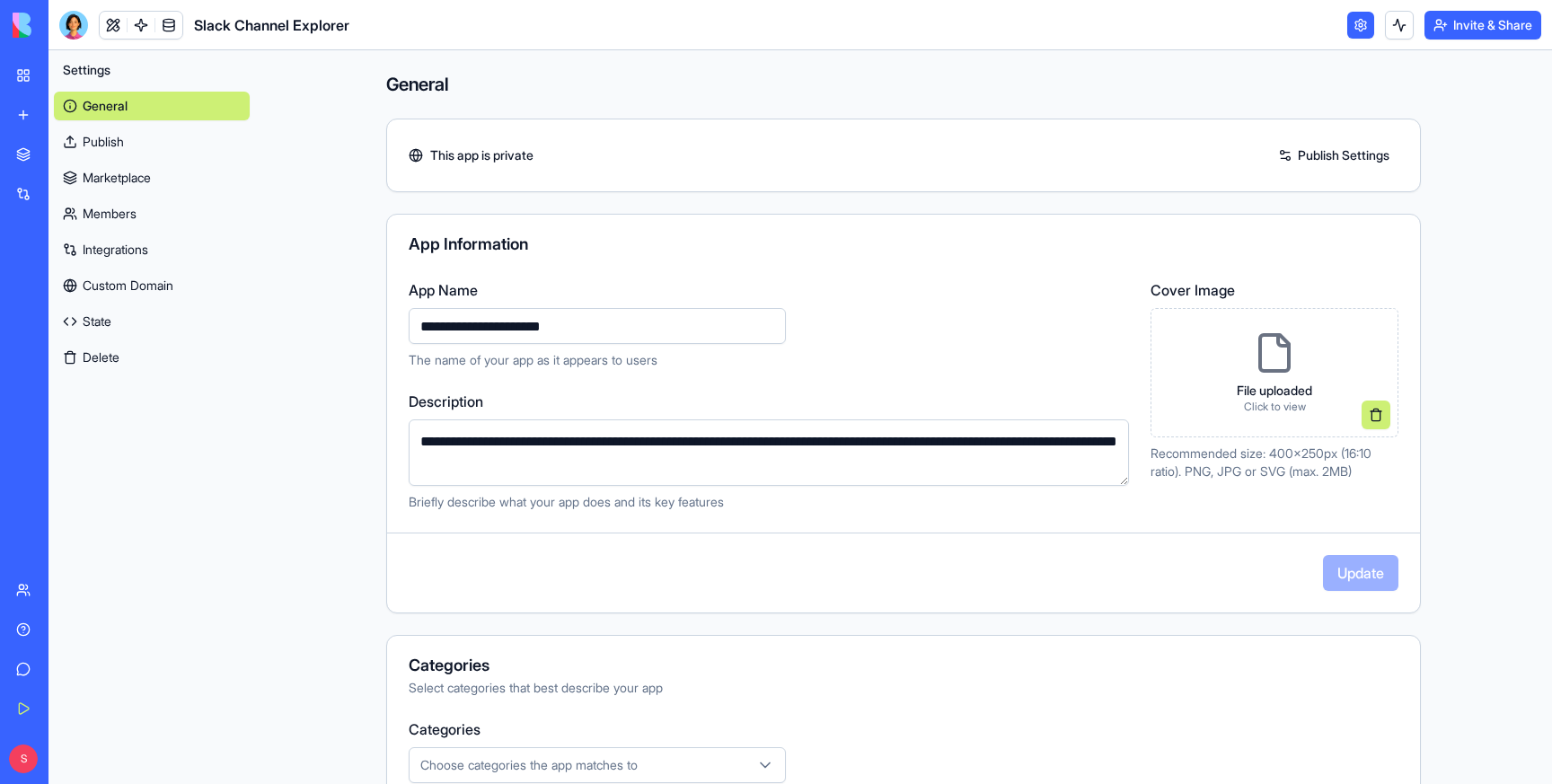
click at [35, 71] on link "My Workspace" at bounding box center [41, 75] width 72 height 36
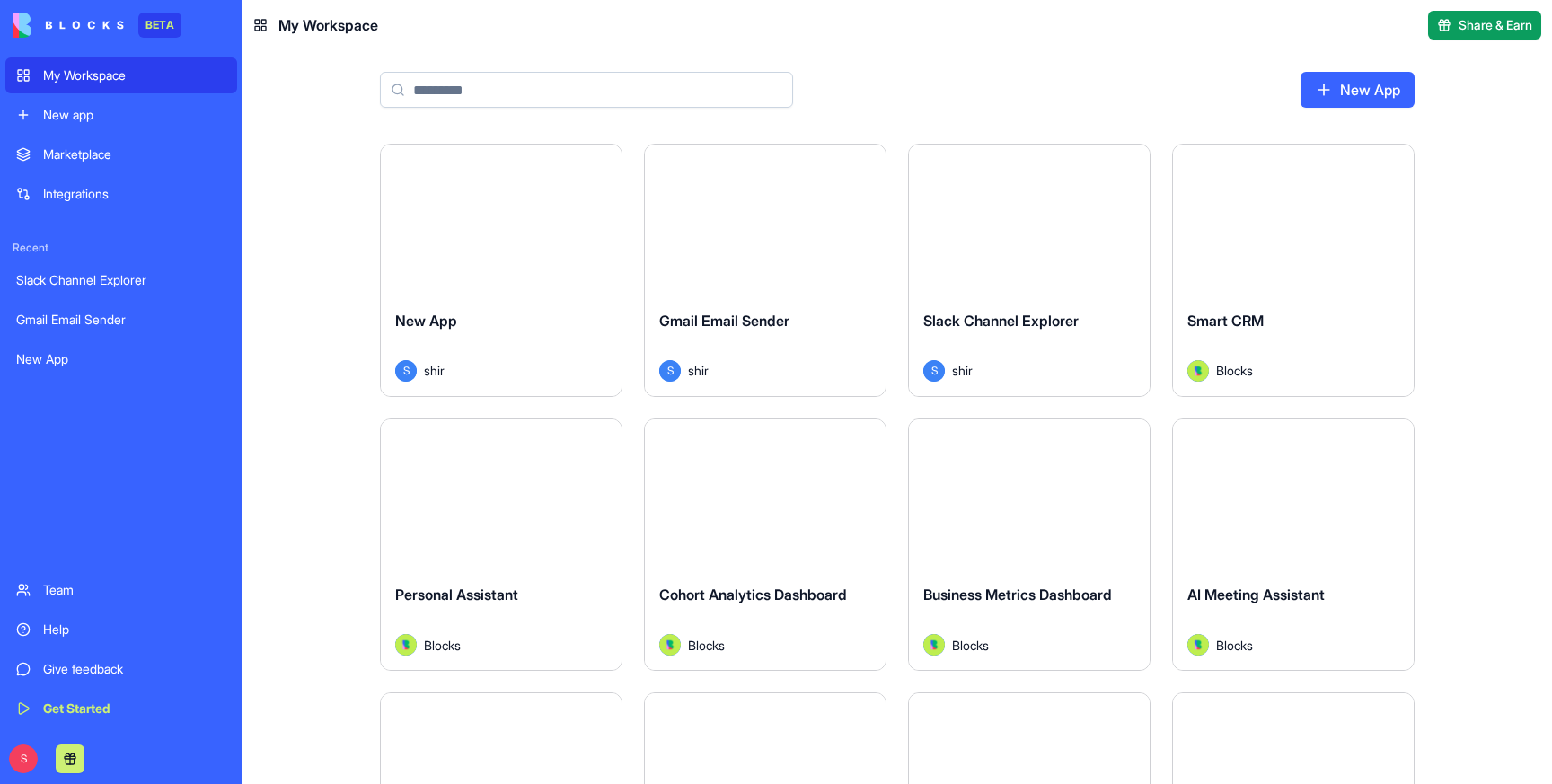
click at [1016, 366] on div "S shir" at bounding box center [1029, 371] width 212 height 22
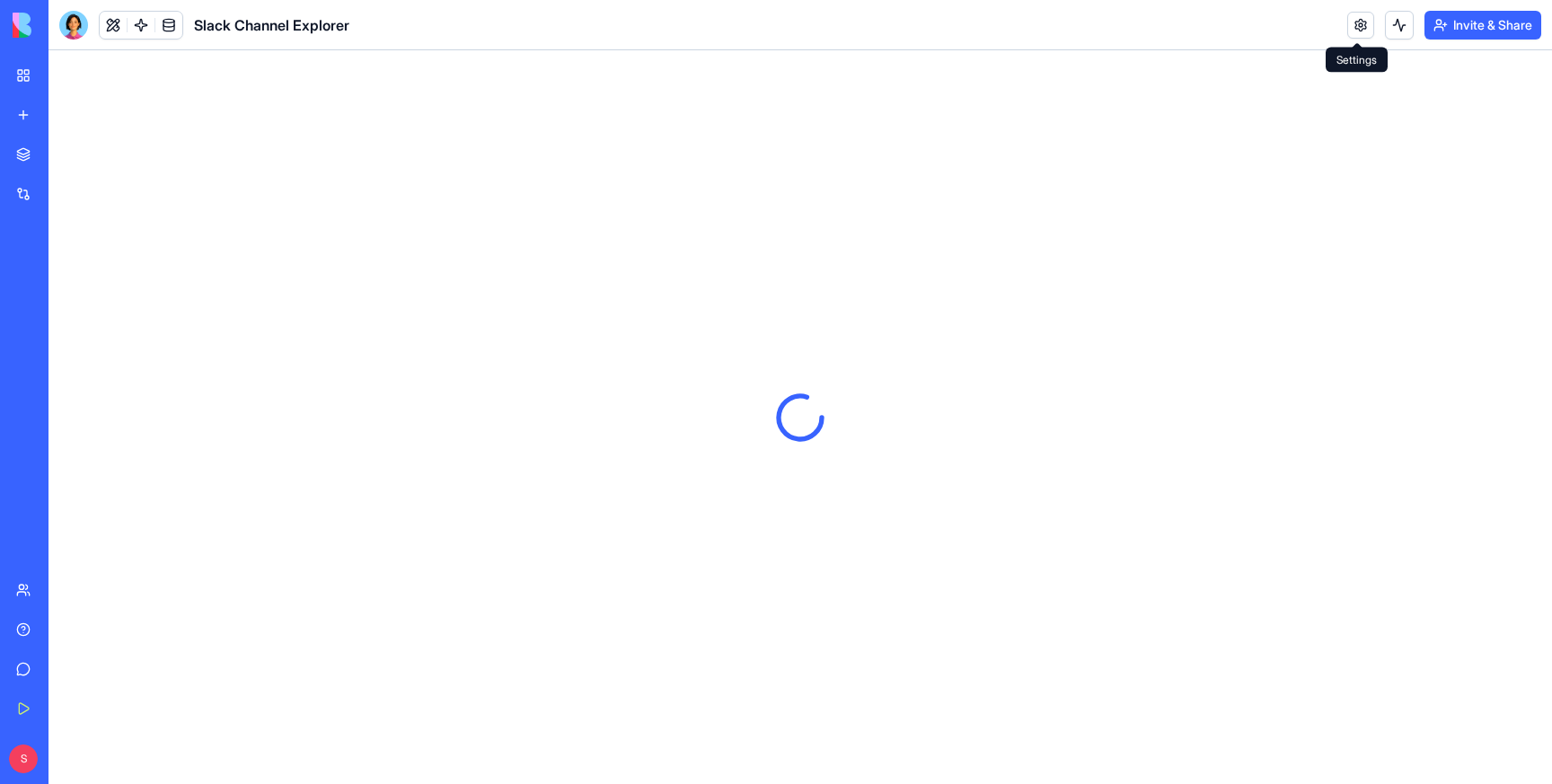
click at [1362, 23] on link at bounding box center [1361, 25] width 27 height 27
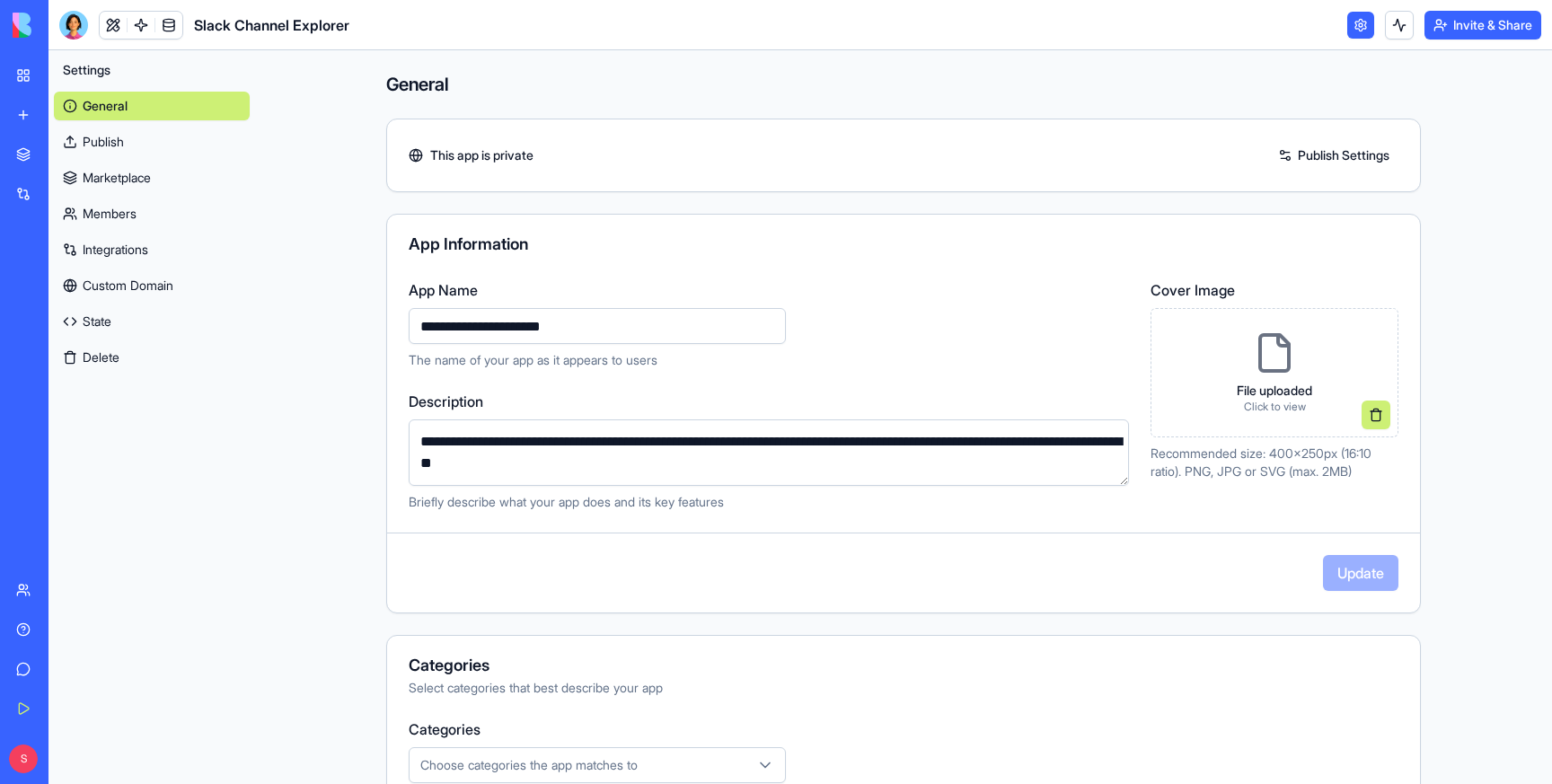
click at [113, 351] on button "Delete" at bounding box center [151, 357] width 196 height 29
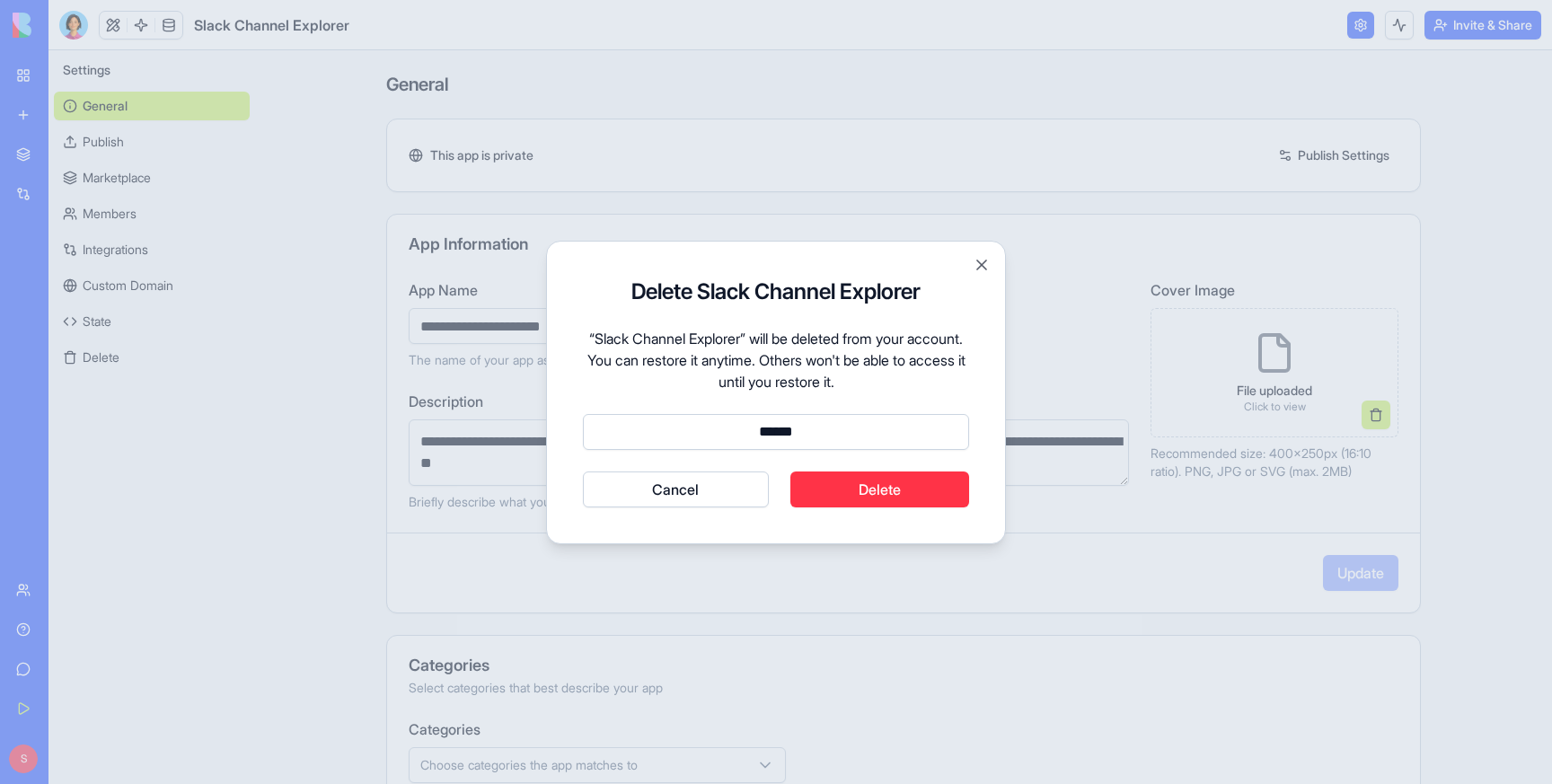
type input "******"
click at [862, 493] on button "Delete" at bounding box center [880, 489] width 179 height 36
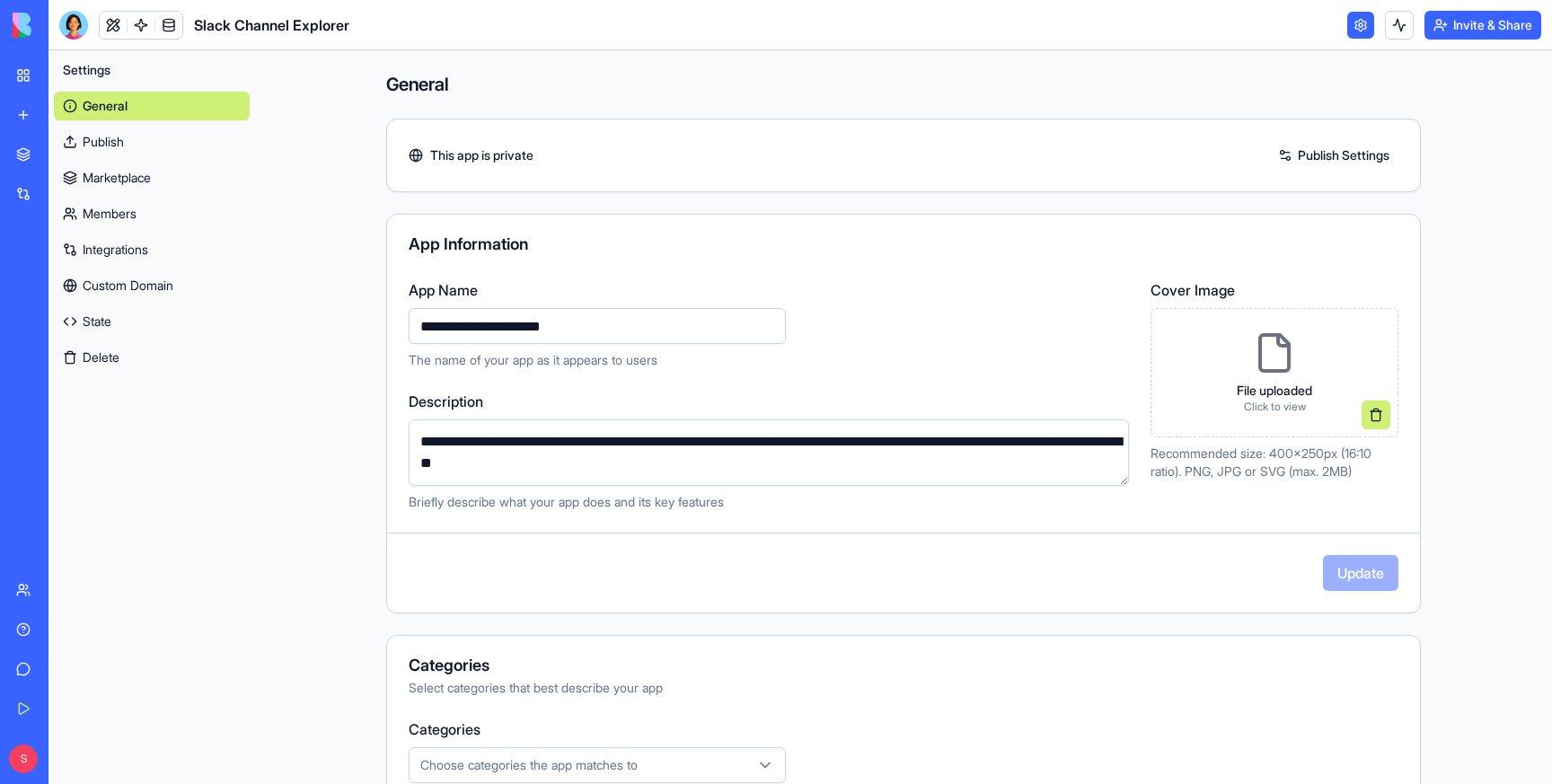
click at [66, 71] on div "My Workspace" at bounding box center [55, 75] width 24 height 18
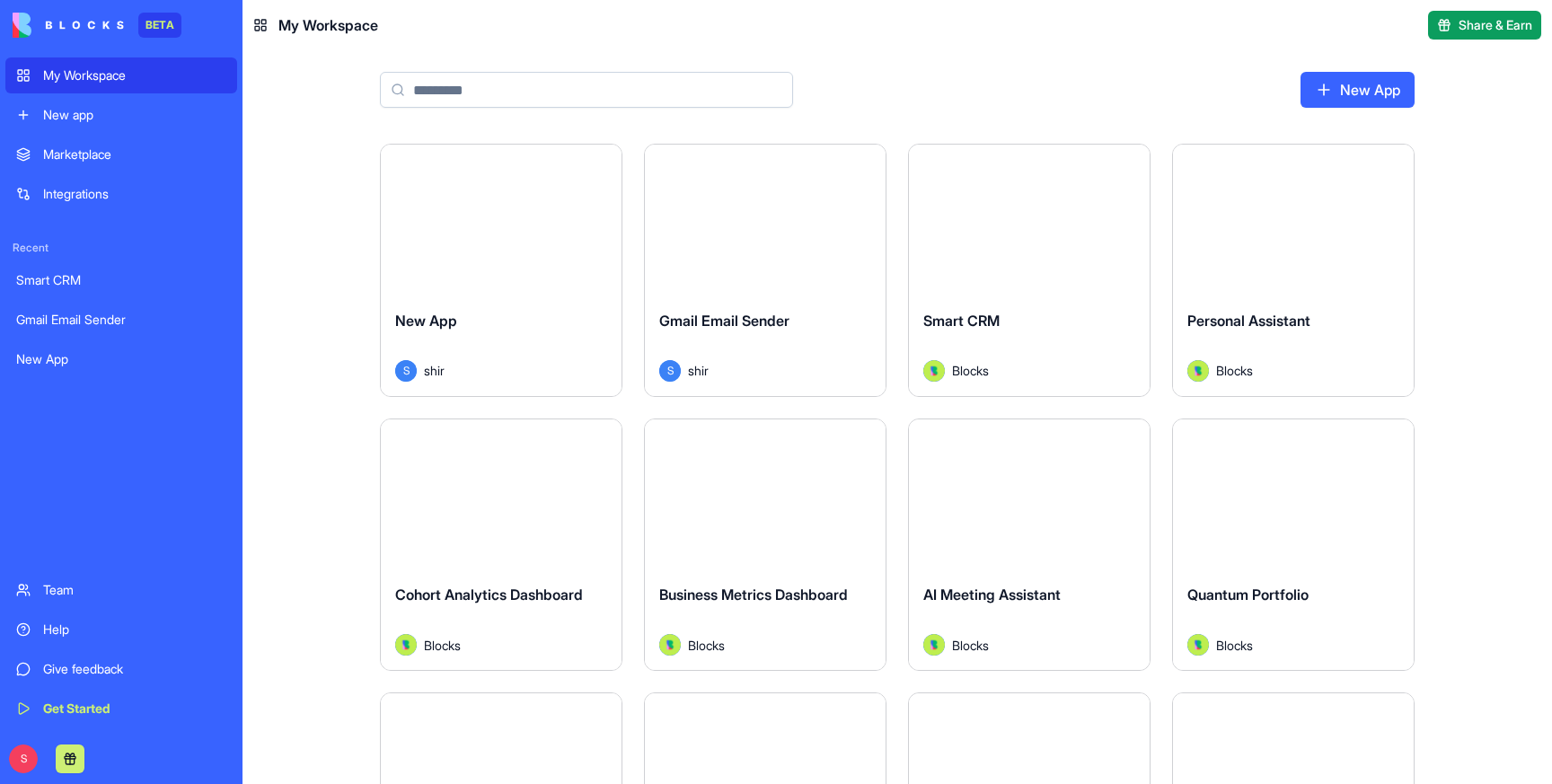
click at [446, 277] on div "Launch" at bounding box center [501, 219] width 241 height 150
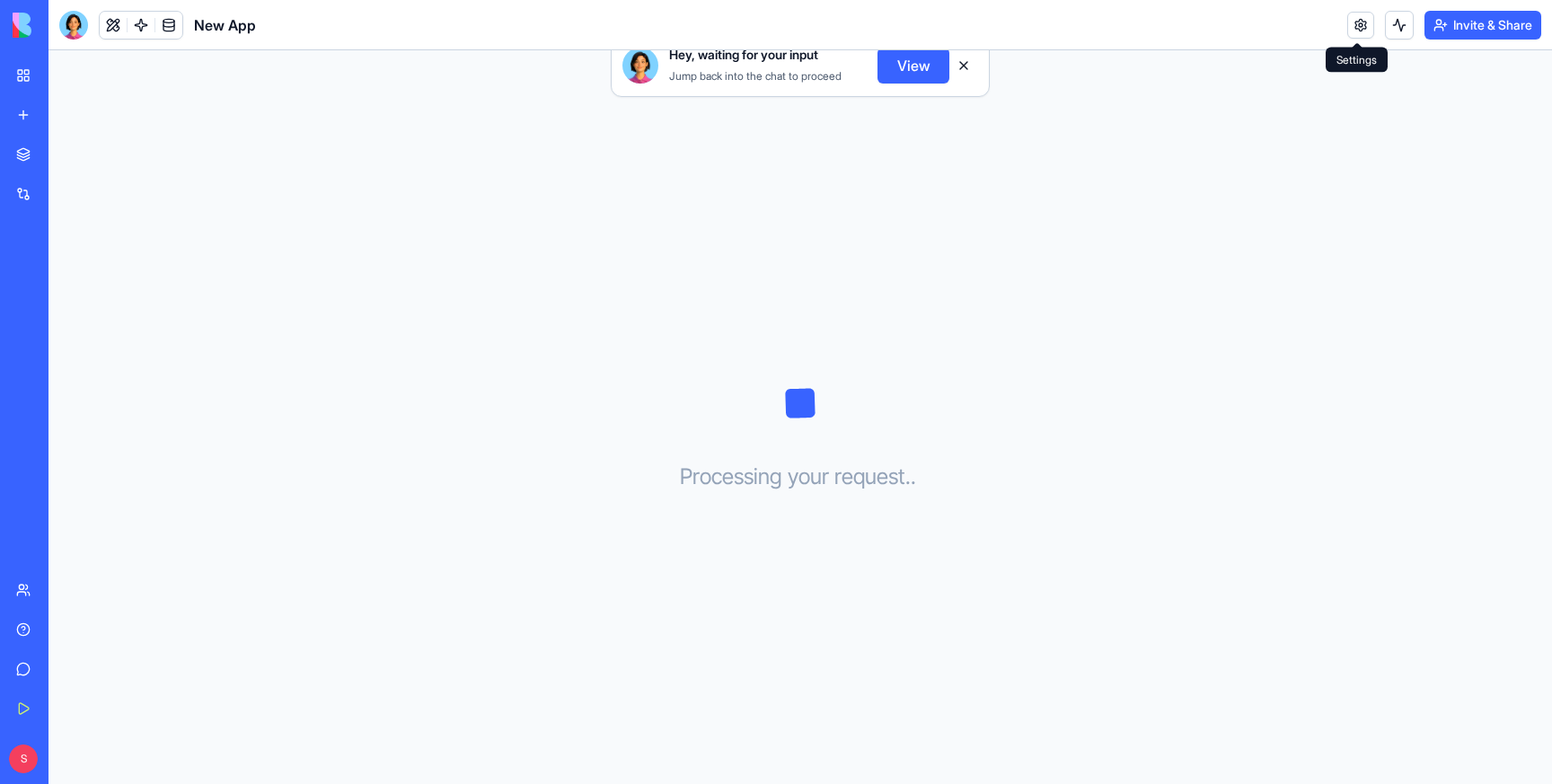
click at [1362, 22] on link at bounding box center [1361, 25] width 27 height 27
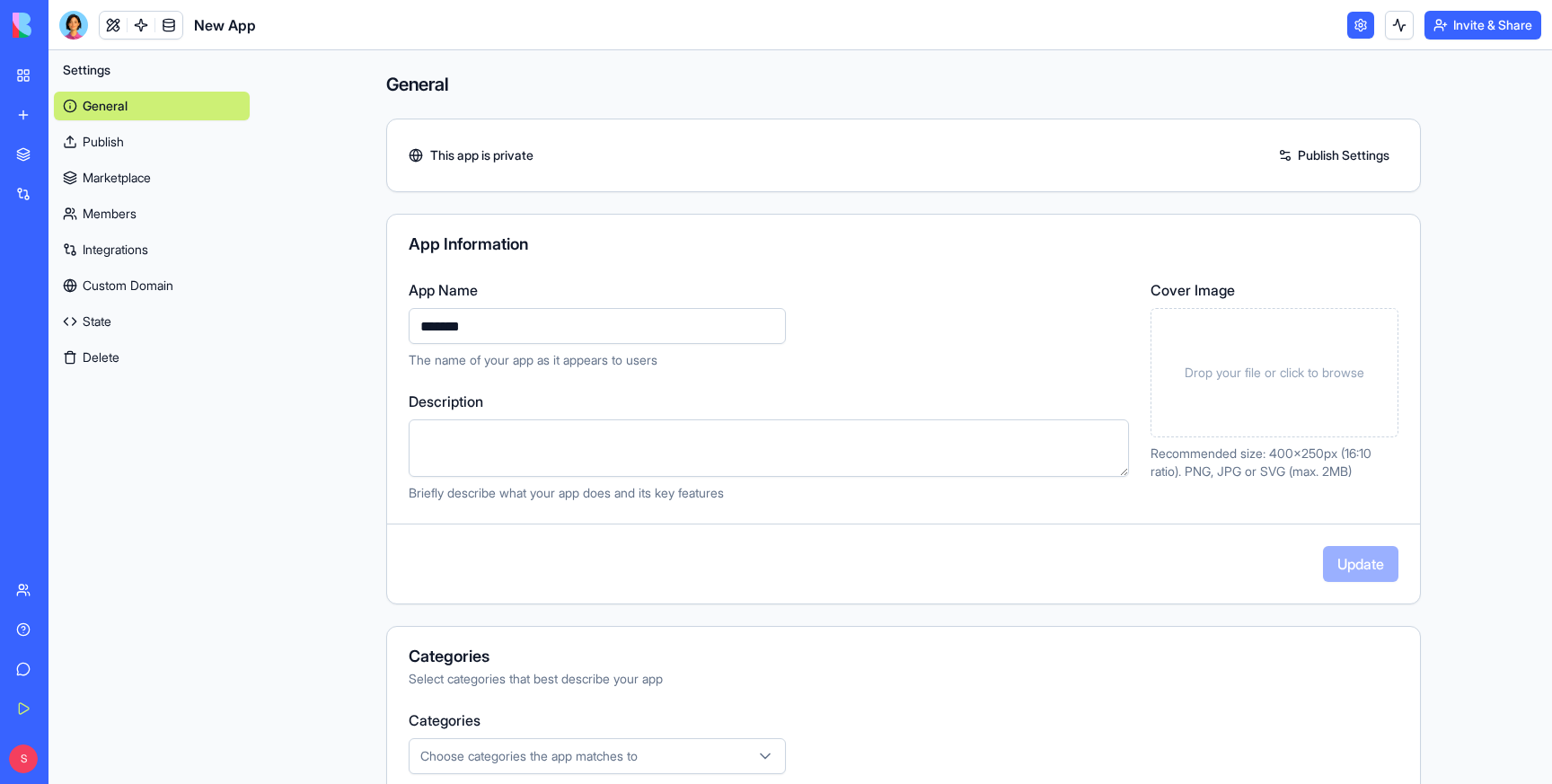
click at [143, 356] on button "Delete" at bounding box center [151, 357] width 196 height 29
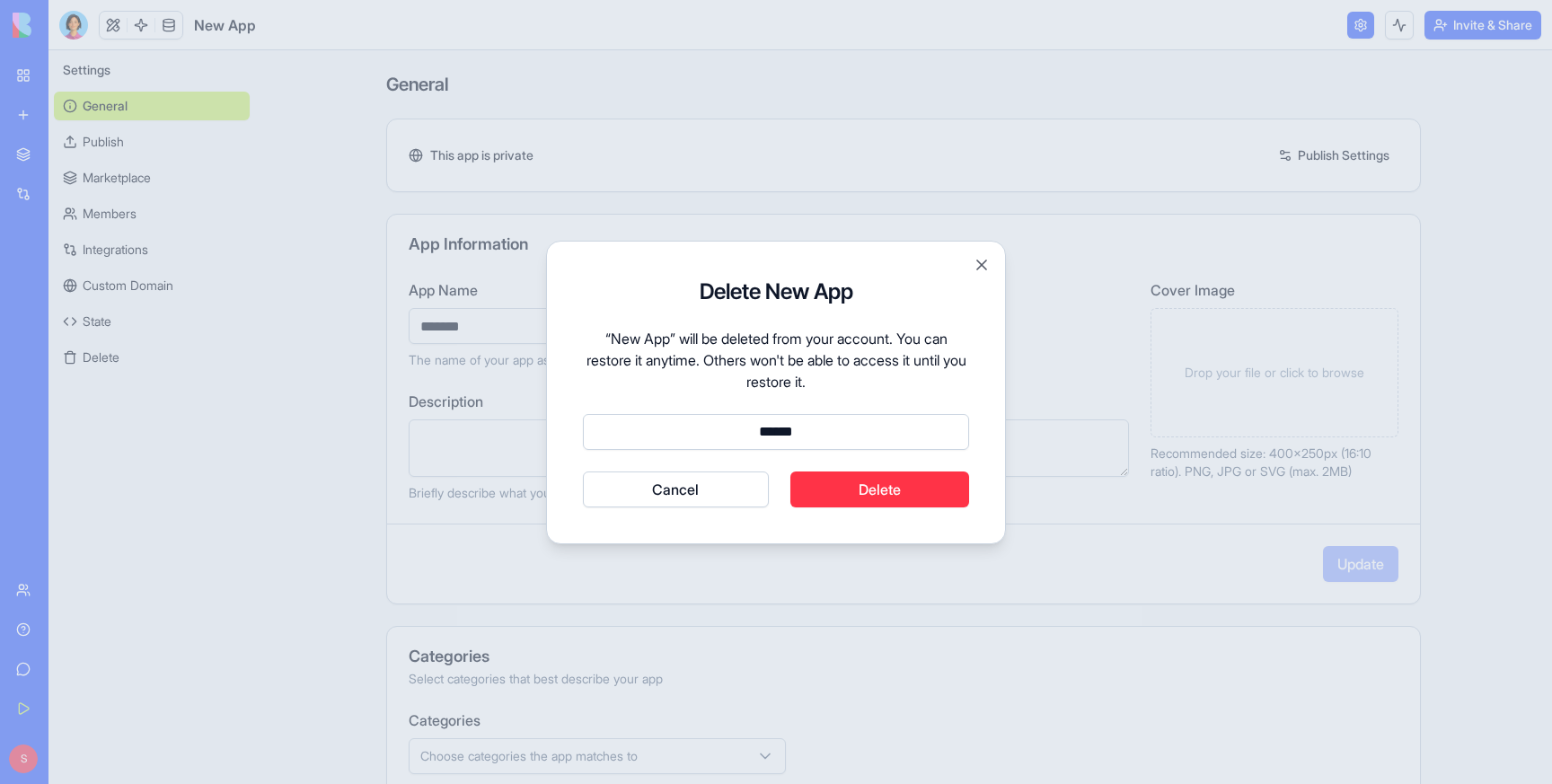
type input "******"
click at [889, 484] on button "Delete" at bounding box center [880, 489] width 179 height 36
